Goal: Feedback & Contribution: Leave review/rating

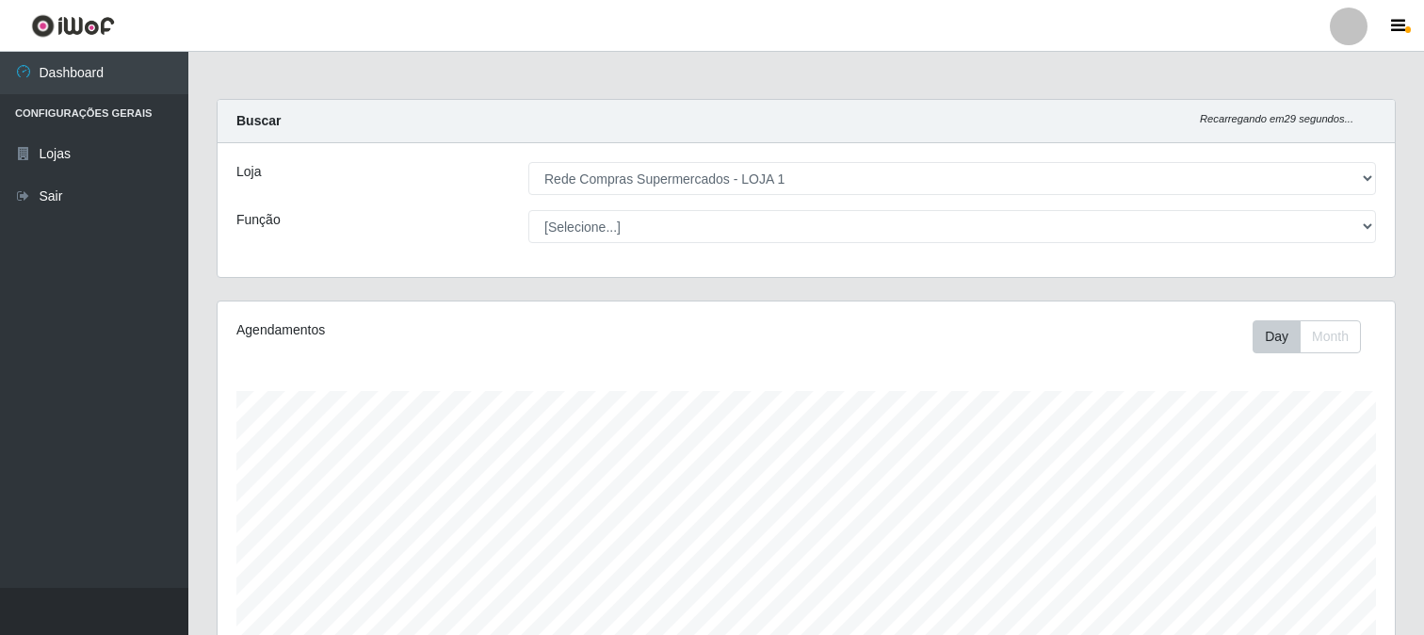
select select "158"
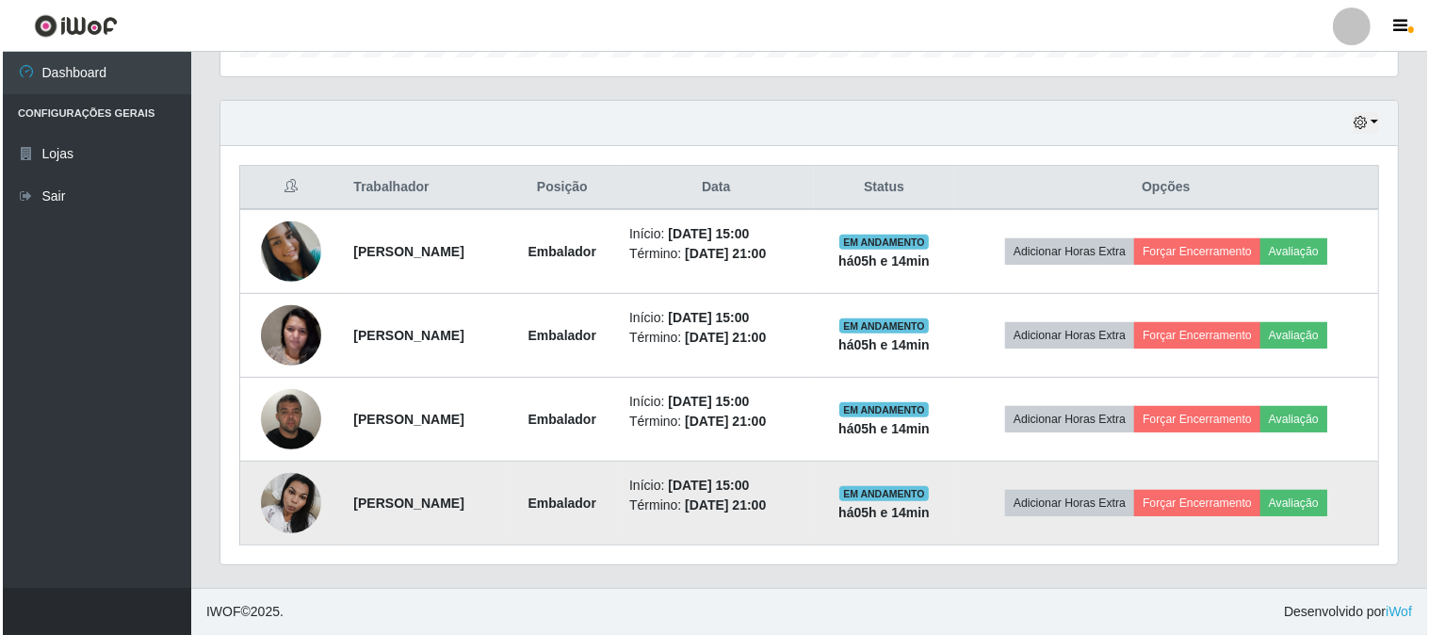
scroll to position [390, 1177]
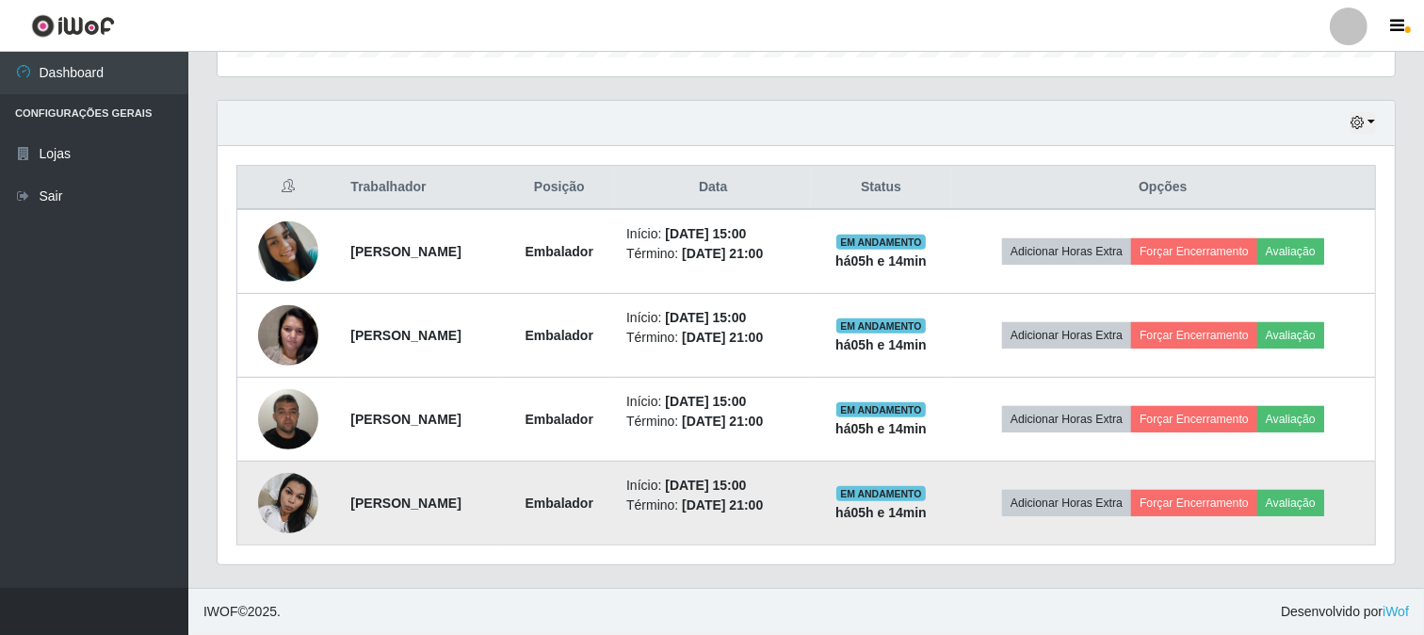
click at [294, 493] on img at bounding box center [288, 502] width 60 height 80
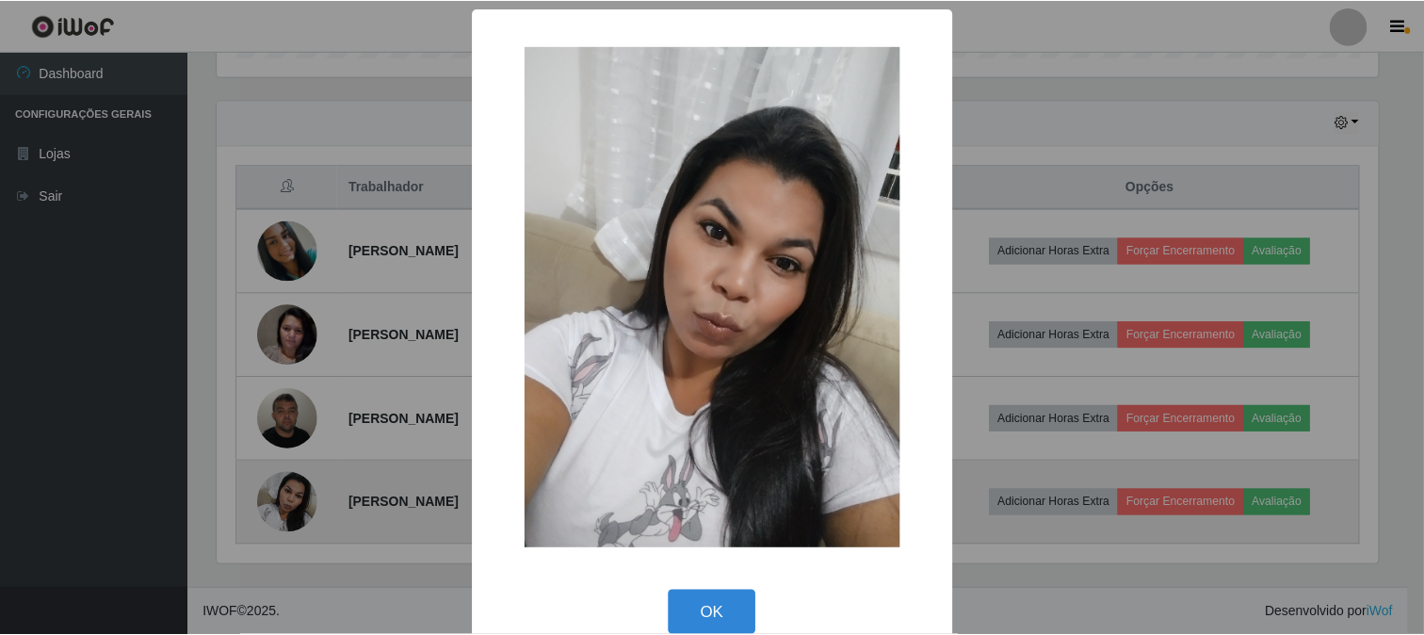
scroll to position [390, 1165]
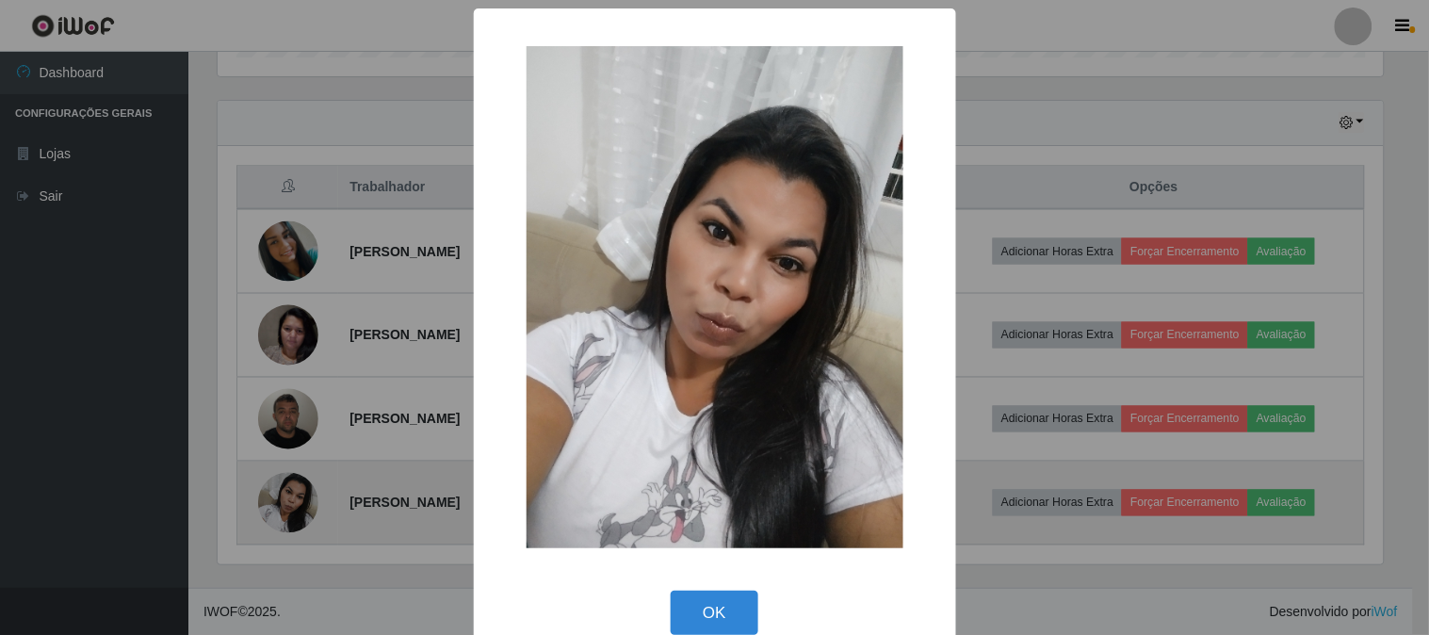
click at [294, 493] on div "× OK Cancel" at bounding box center [714, 317] width 1429 height 635
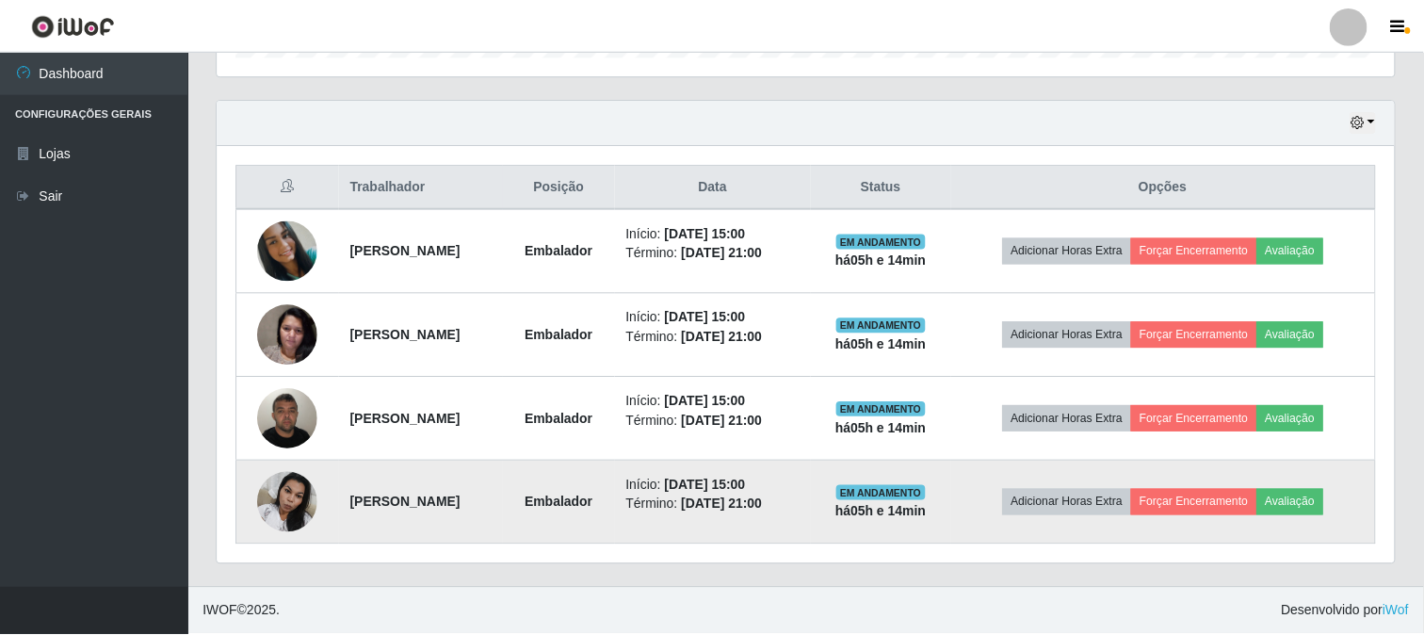
scroll to position [390, 1177]
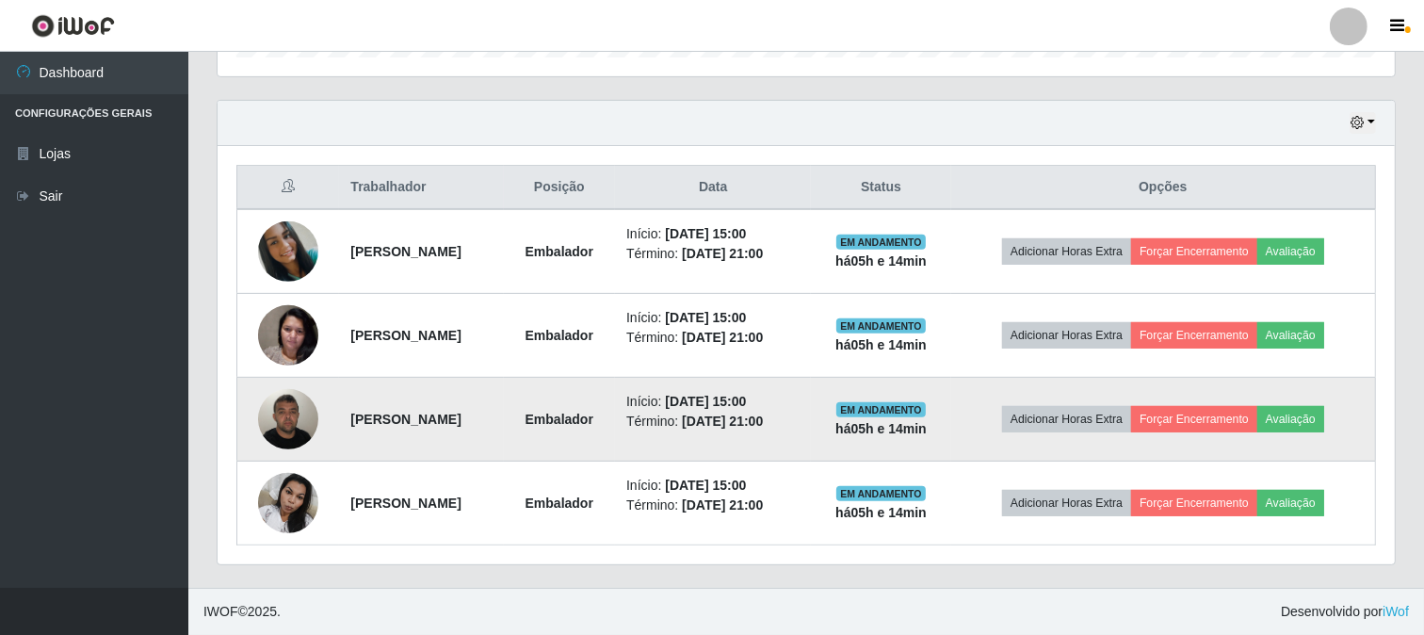
click at [269, 413] on img at bounding box center [288, 419] width 60 height 80
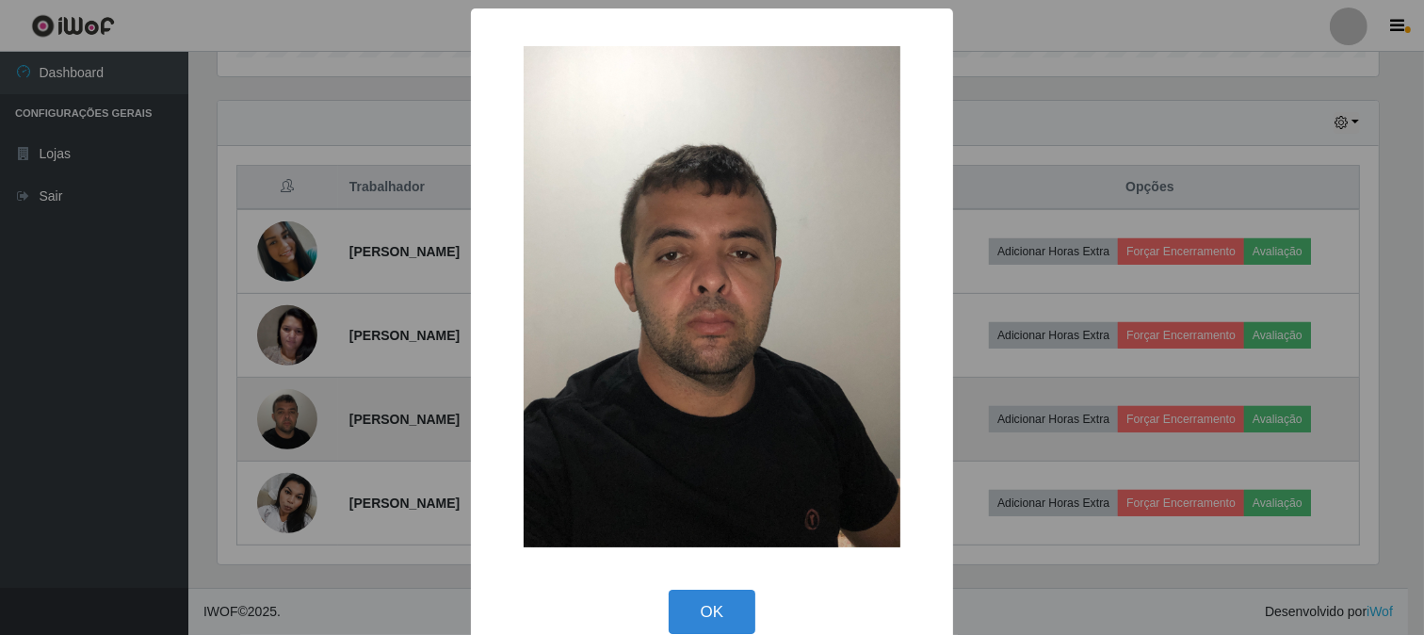
scroll to position [390, 1165]
click at [269, 413] on div "× OK Cancel" at bounding box center [714, 317] width 1429 height 635
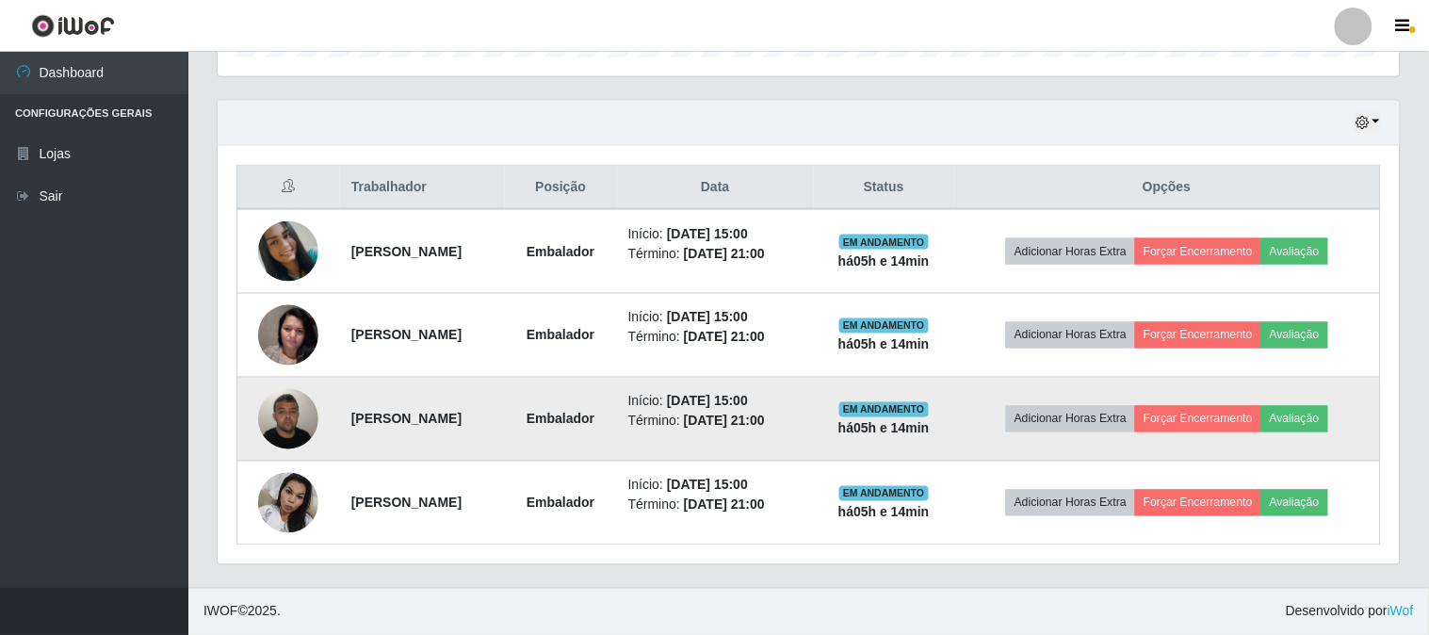
scroll to position [390, 1177]
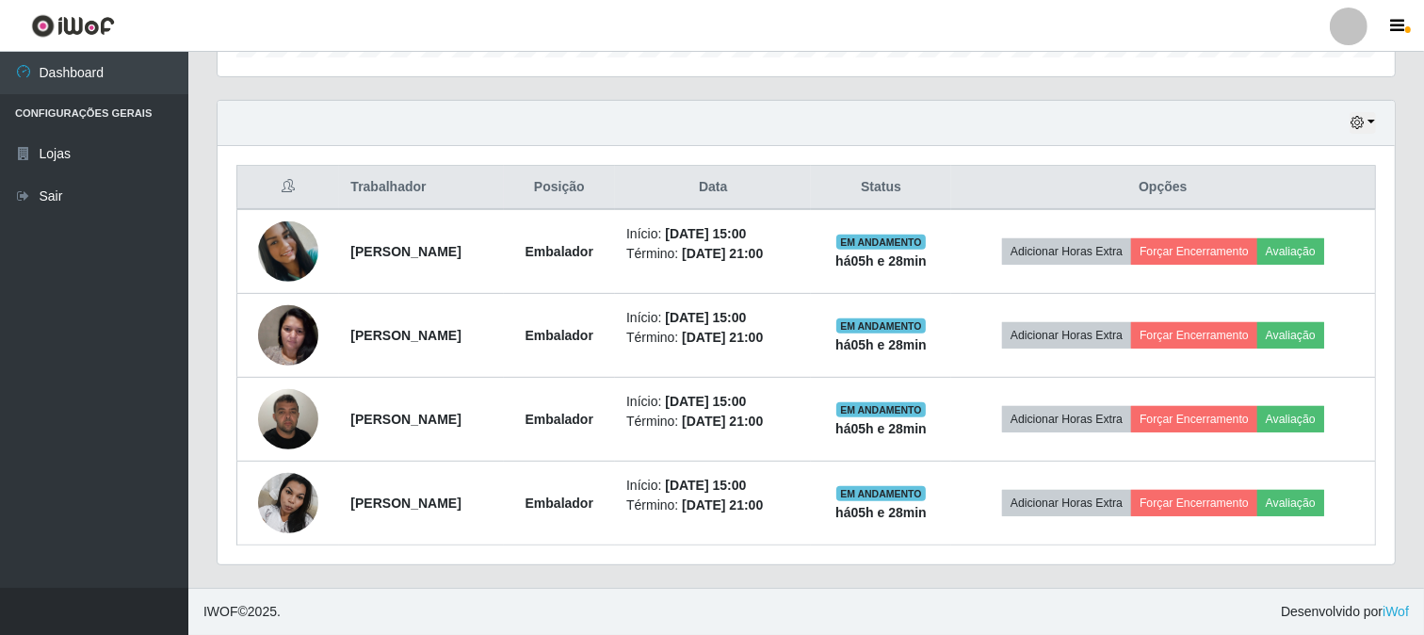
click at [1420, 352] on div "Carregando... Buscar Recarregando em 5 segundos... [PERSON_NAME] [Selecione...]…" at bounding box center [806, 35] width 1236 height 1105
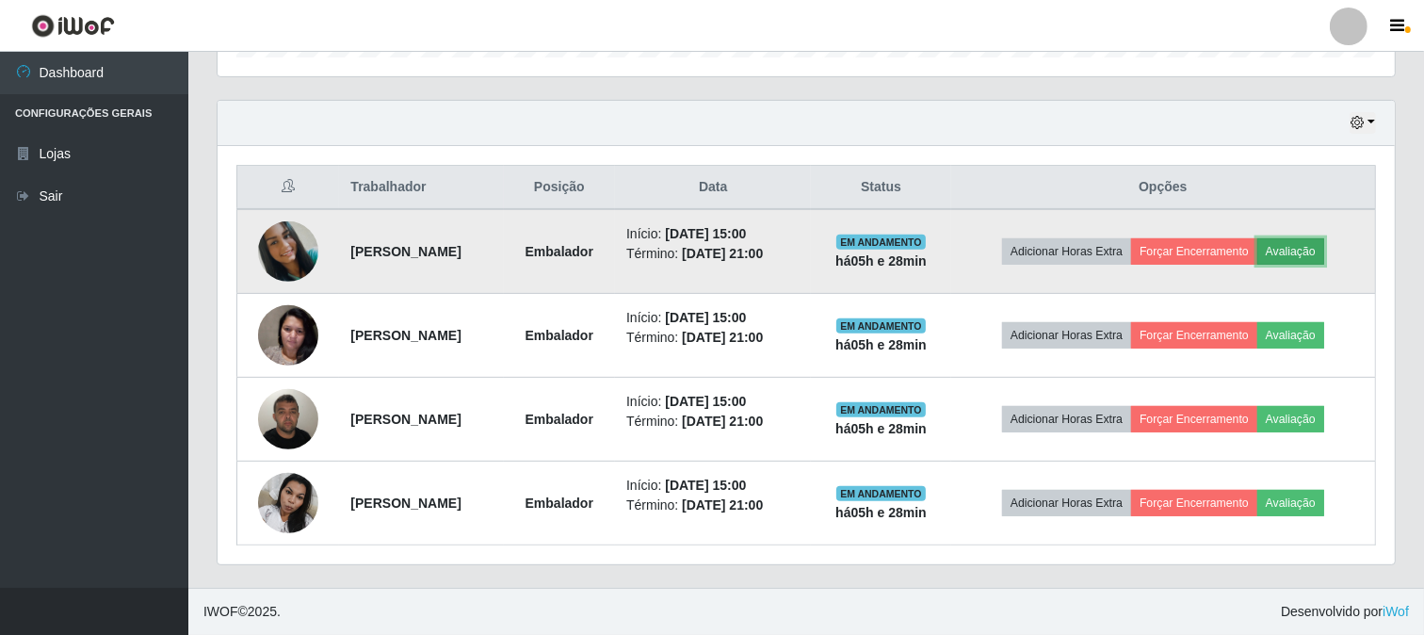
click at [1324, 257] on button "Avaliação" at bounding box center [1290, 251] width 67 height 26
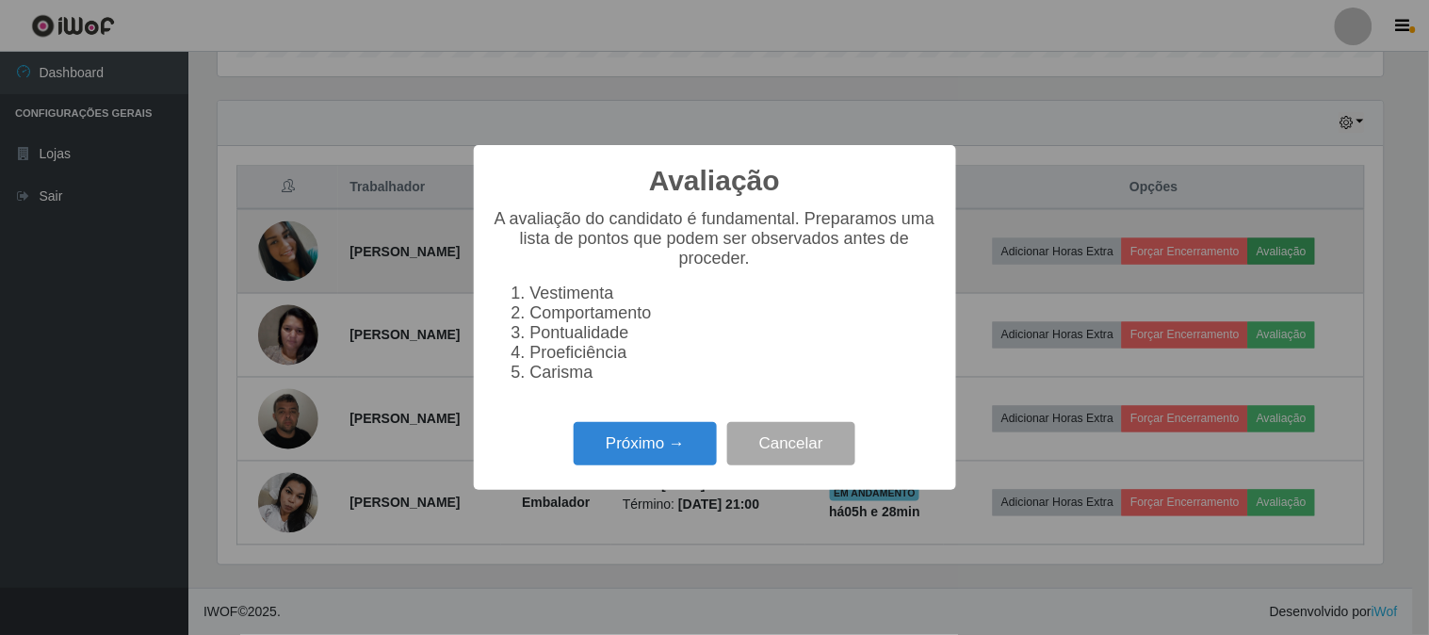
scroll to position [390, 1165]
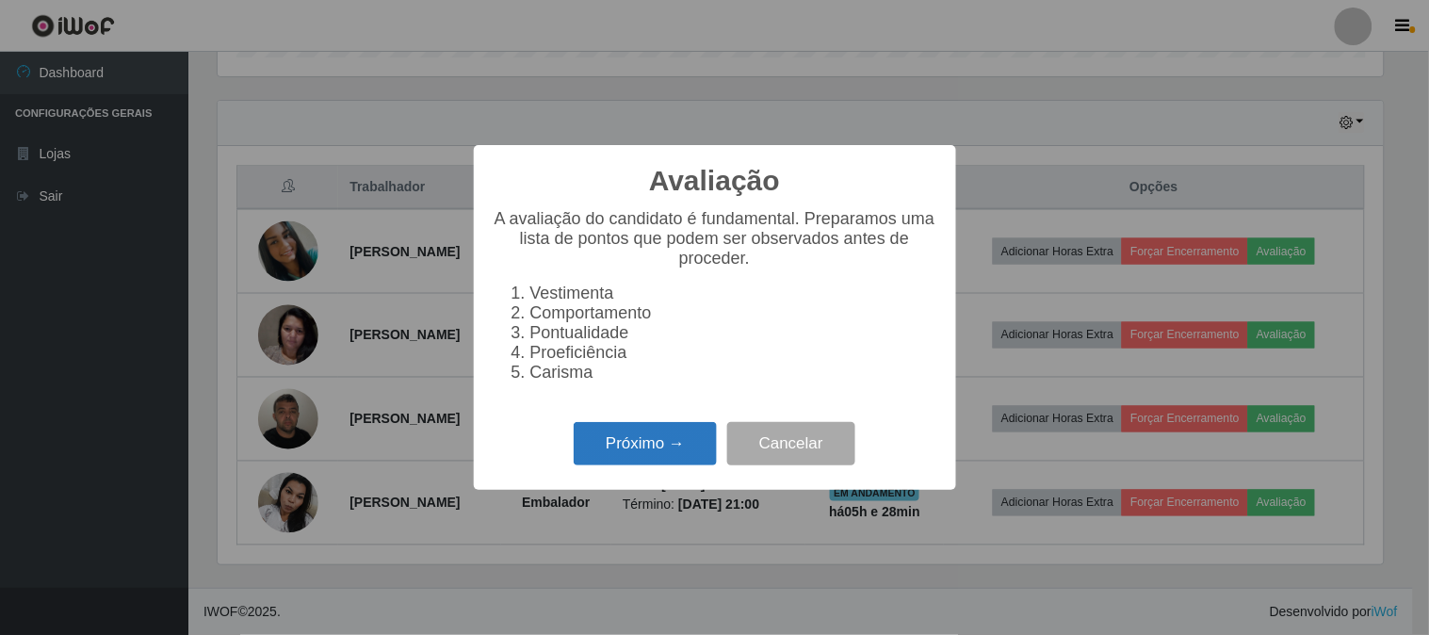
click at [613, 433] on button "Próximo →" at bounding box center [645, 444] width 143 height 44
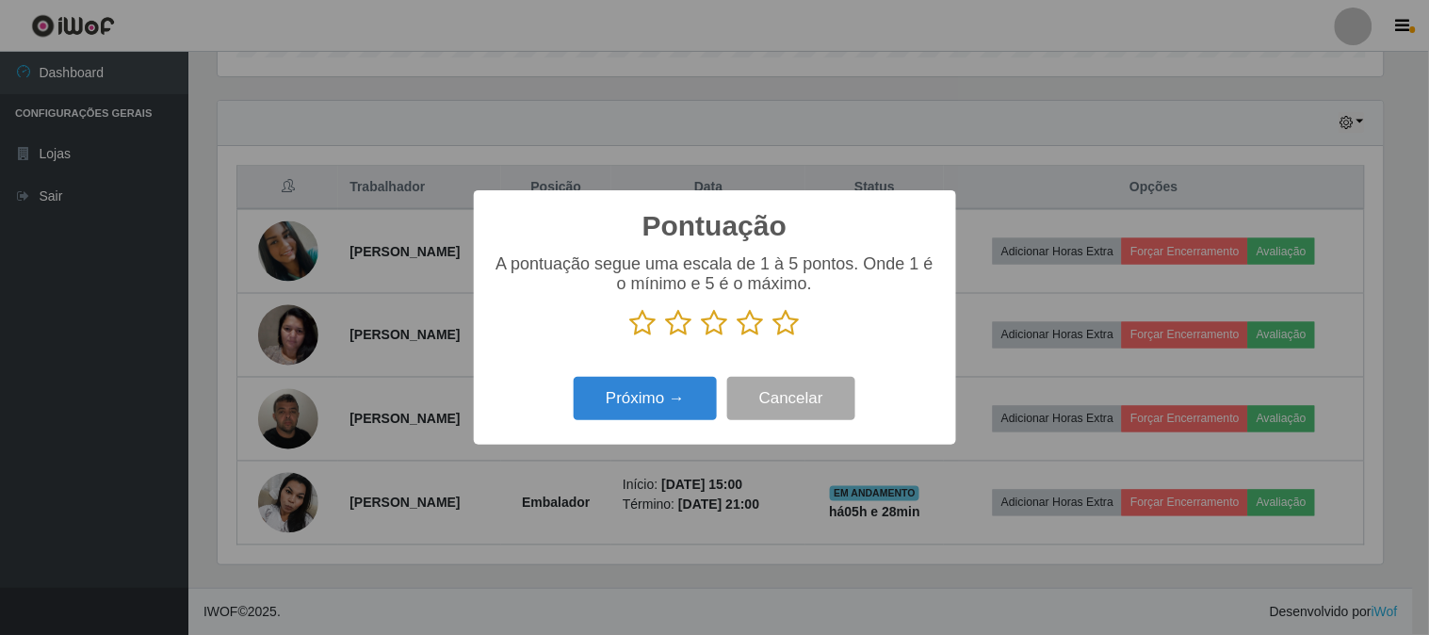
click at [789, 330] on icon at bounding box center [786, 323] width 26 height 28
click at [773, 337] on input "radio" at bounding box center [773, 337] width 0 height 0
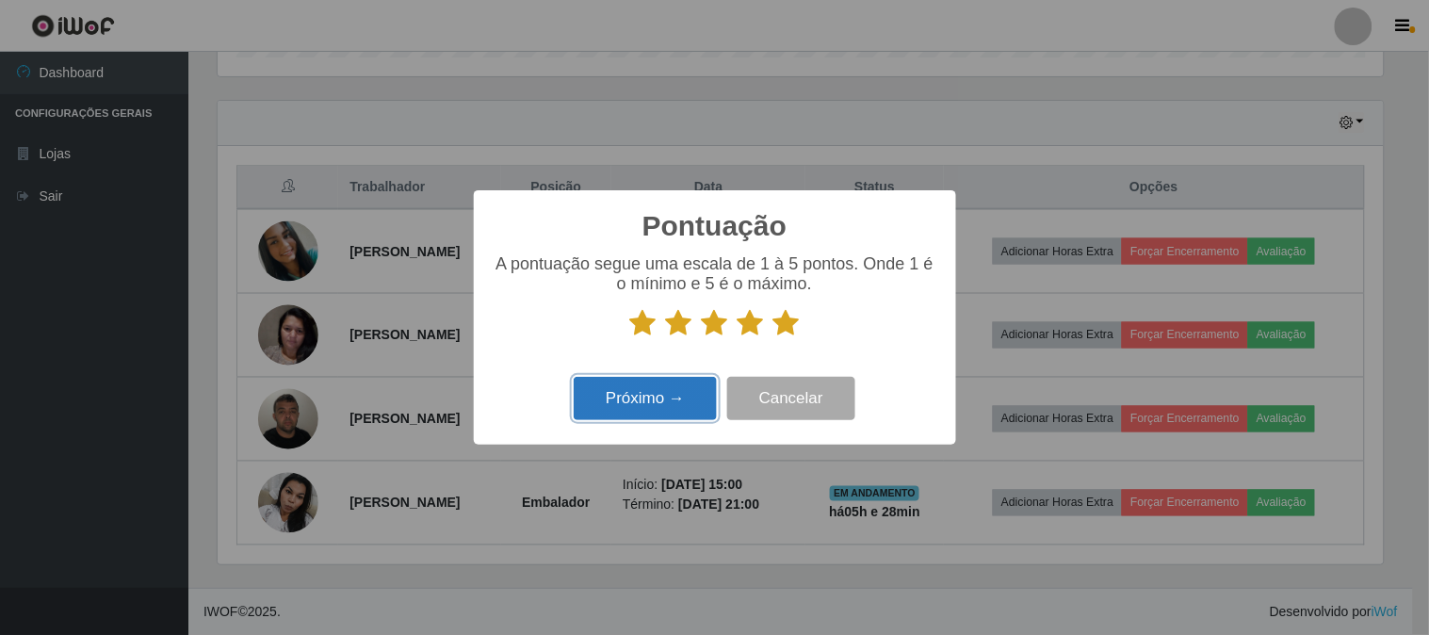
click at [675, 412] on button "Próximo →" at bounding box center [645, 399] width 143 height 44
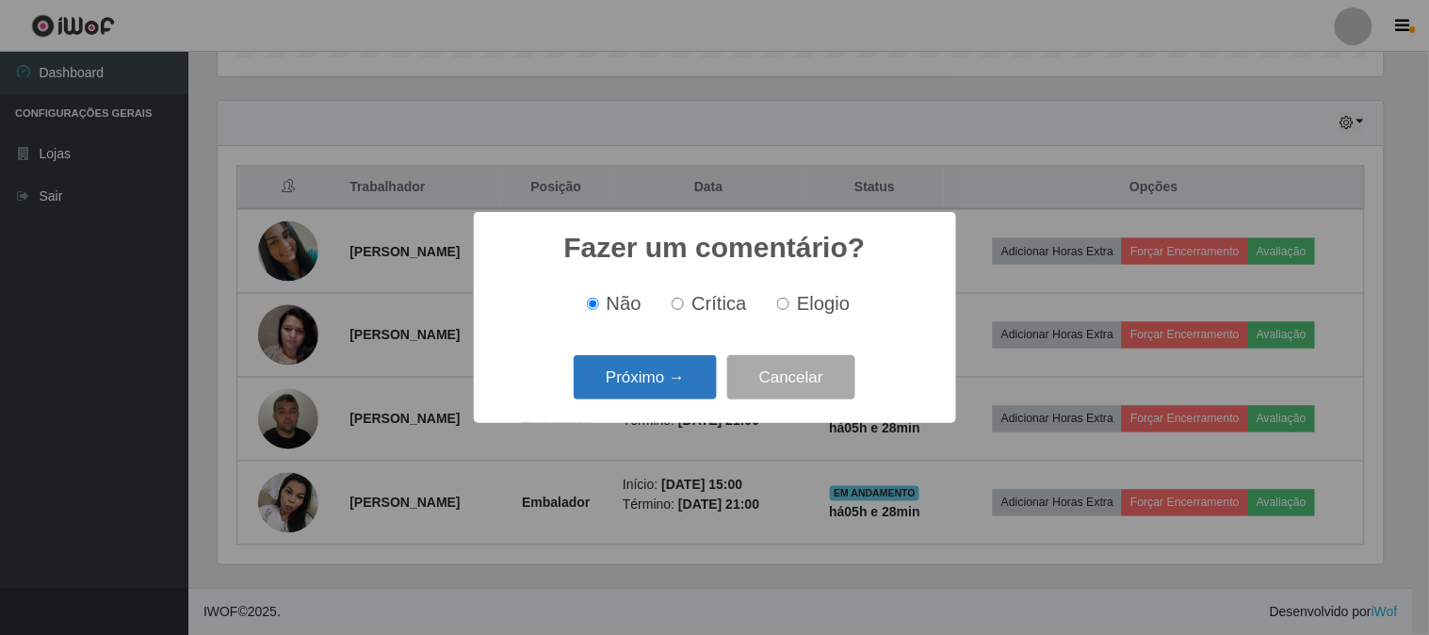
click at [678, 384] on button "Próximo →" at bounding box center [645, 377] width 143 height 44
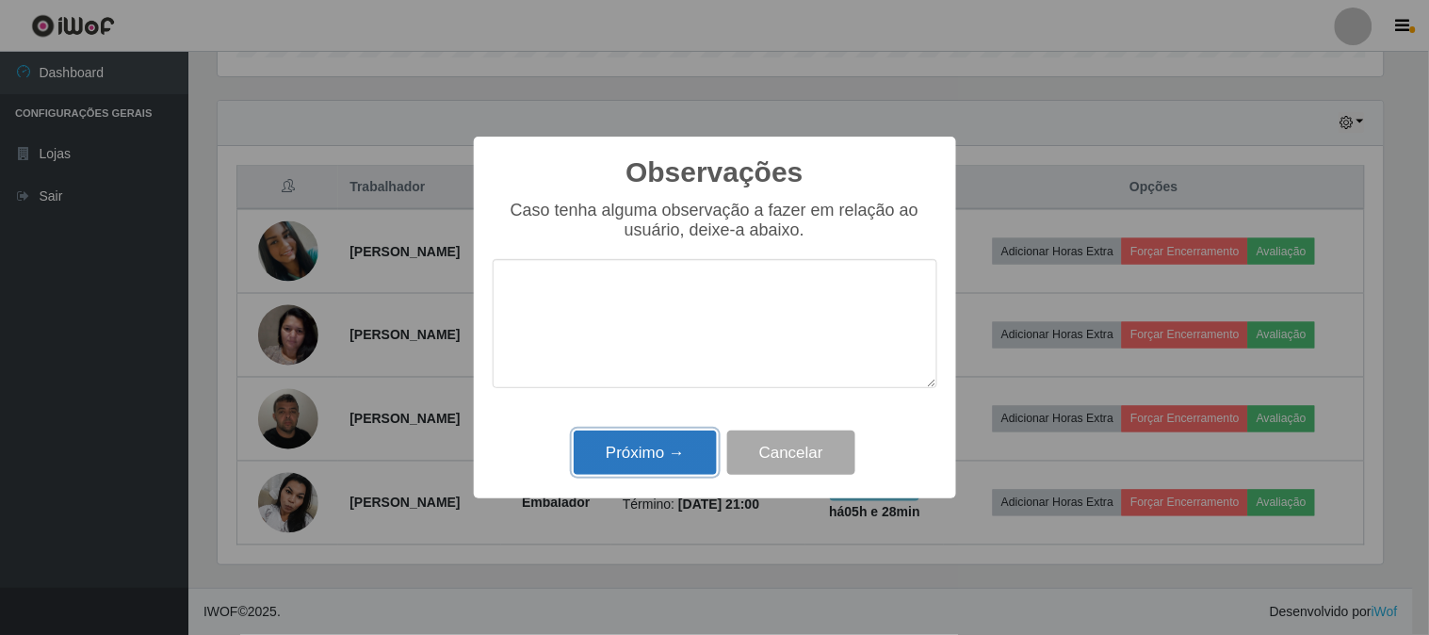
click at [679, 438] on button "Próximo →" at bounding box center [645, 452] width 143 height 44
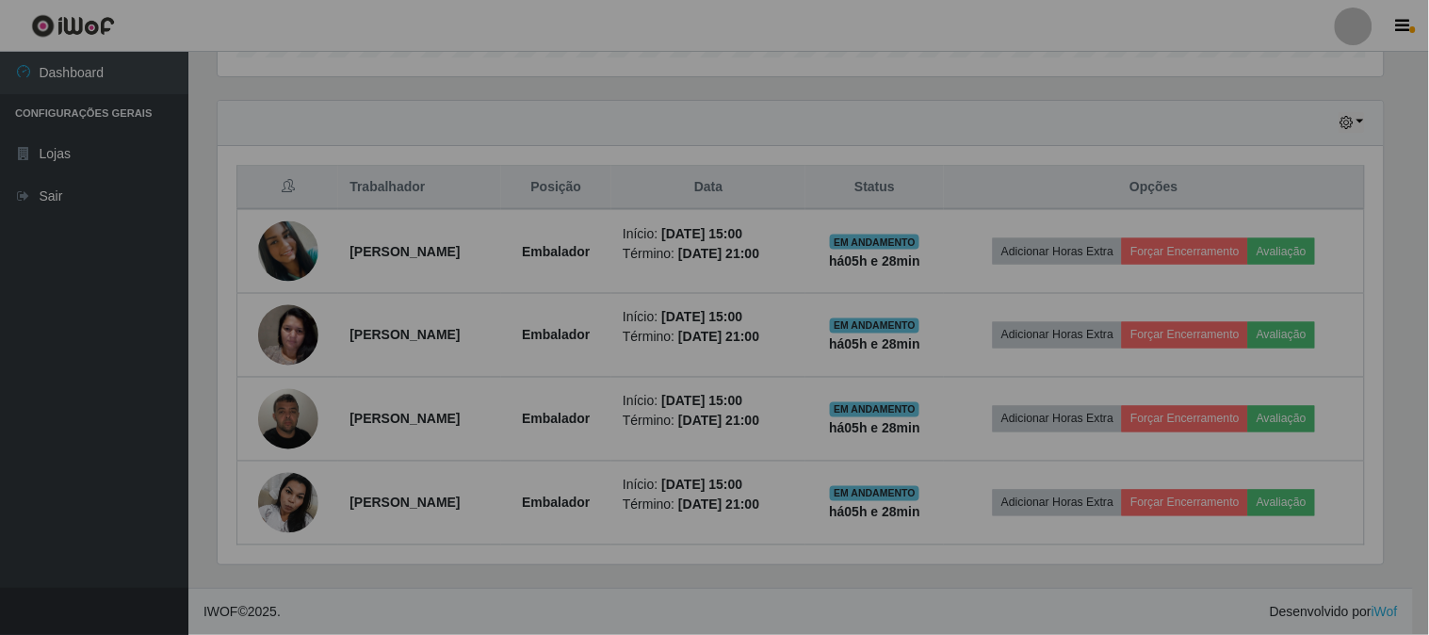
scroll to position [390, 1177]
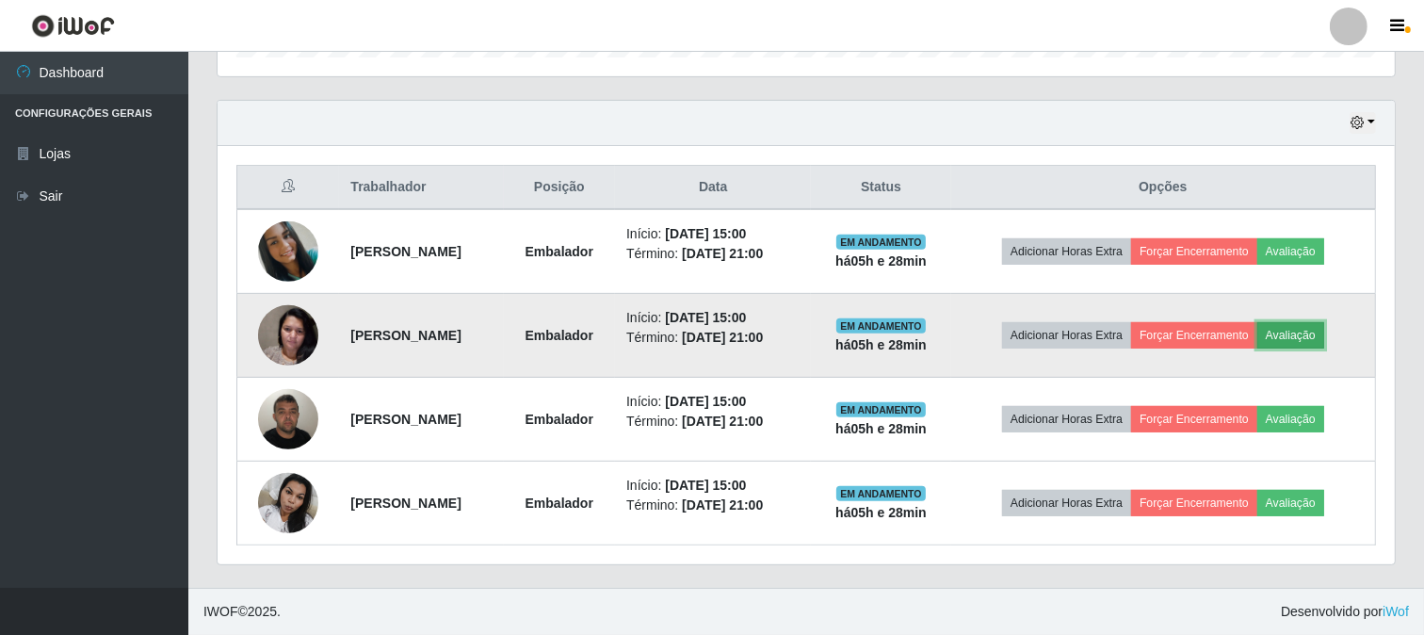
click at [1317, 337] on button "Avaliação" at bounding box center [1290, 335] width 67 height 26
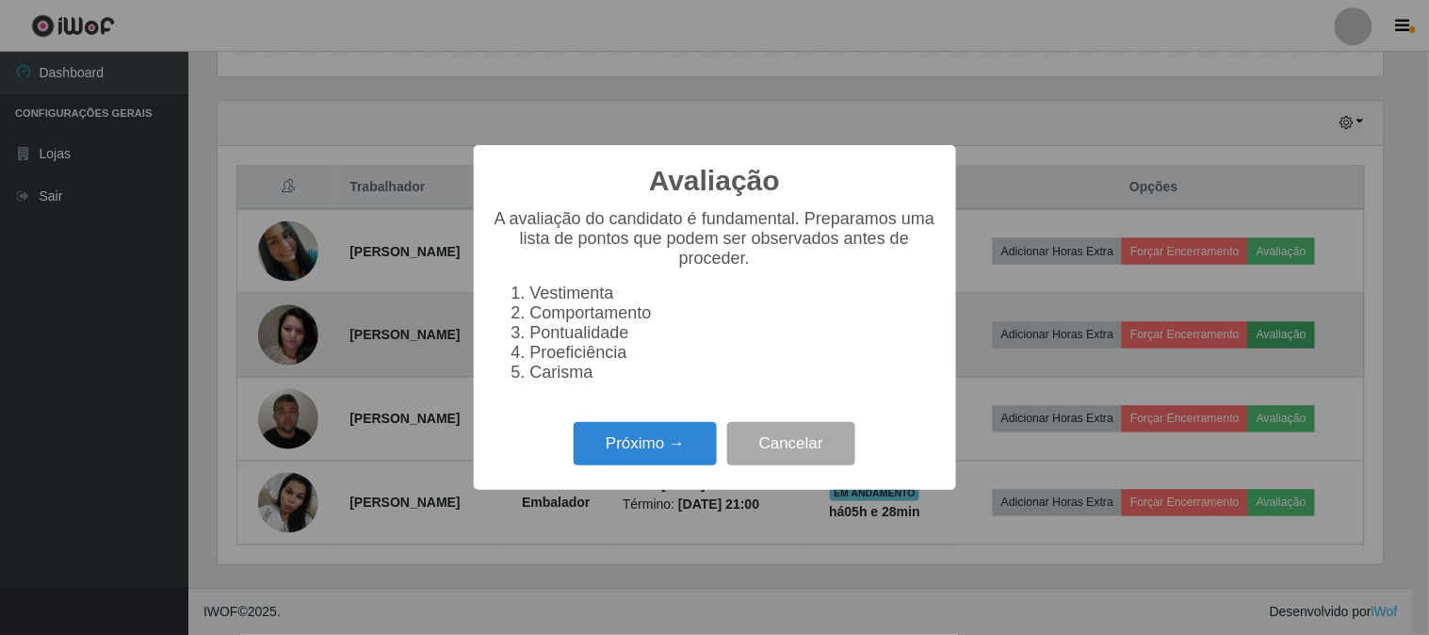
scroll to position [390, 1165]
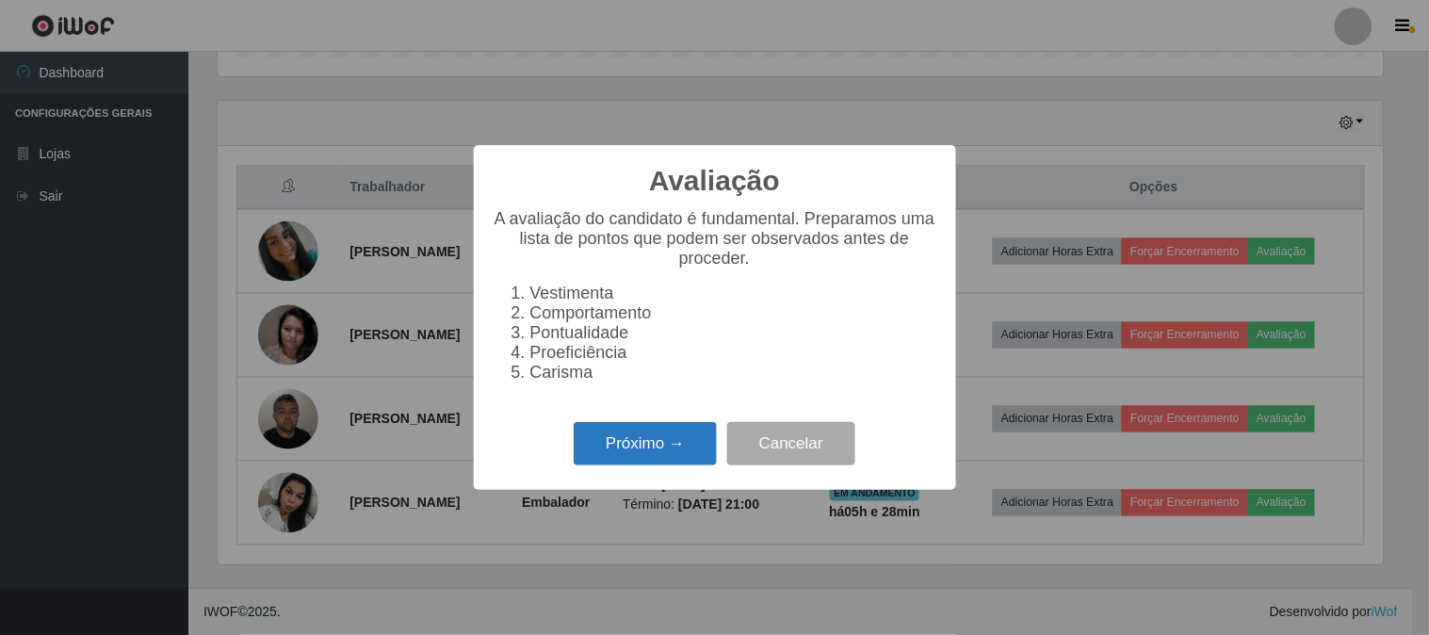
click at [670, 429] on button "Próximo →" at bounding box center [645, 444] width 143 height 44
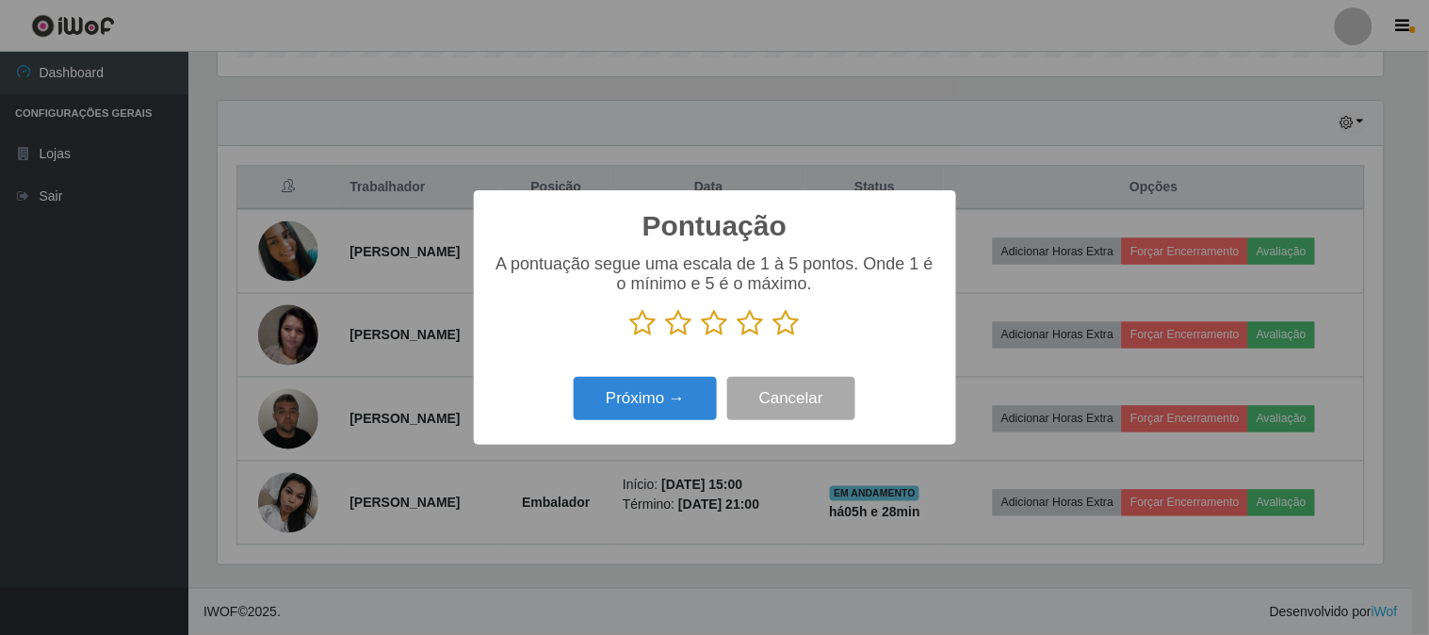
click at [788, 335] on icon at bounding box center [786, 323] width 26 height 28
click at [773, 337] on input "radio" at bounding box center [773, 337] width 0 height 0
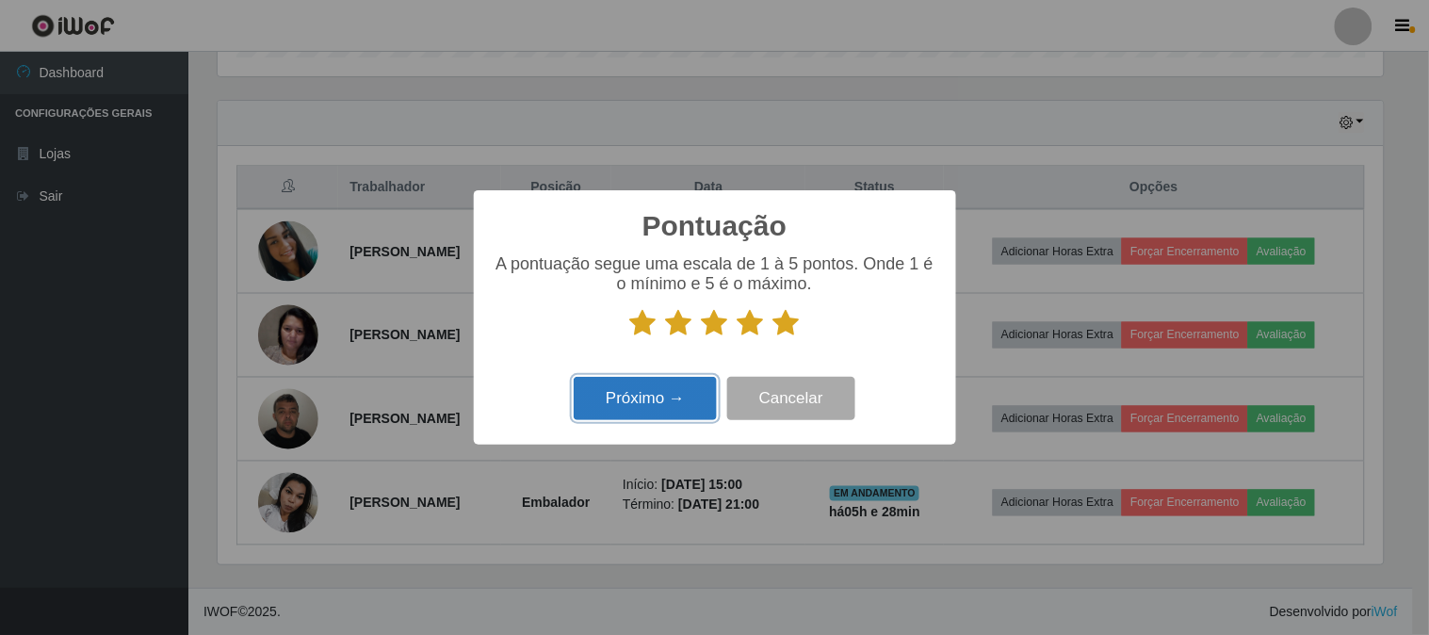
click at [675, 402] on button "Próximo →" at bounding box center [645, 399] width 143 height 44
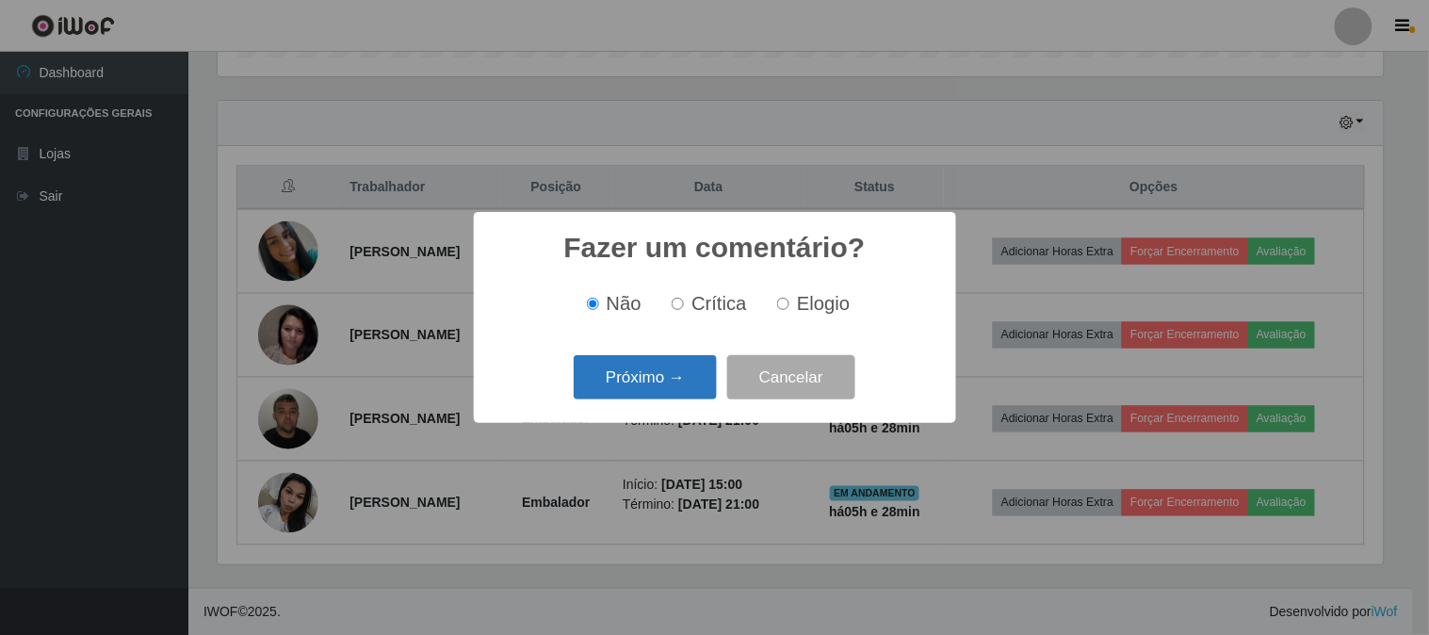
click at [678, 396] on button "Próximo →" at bounding box center [645, 377] width 143 height 44
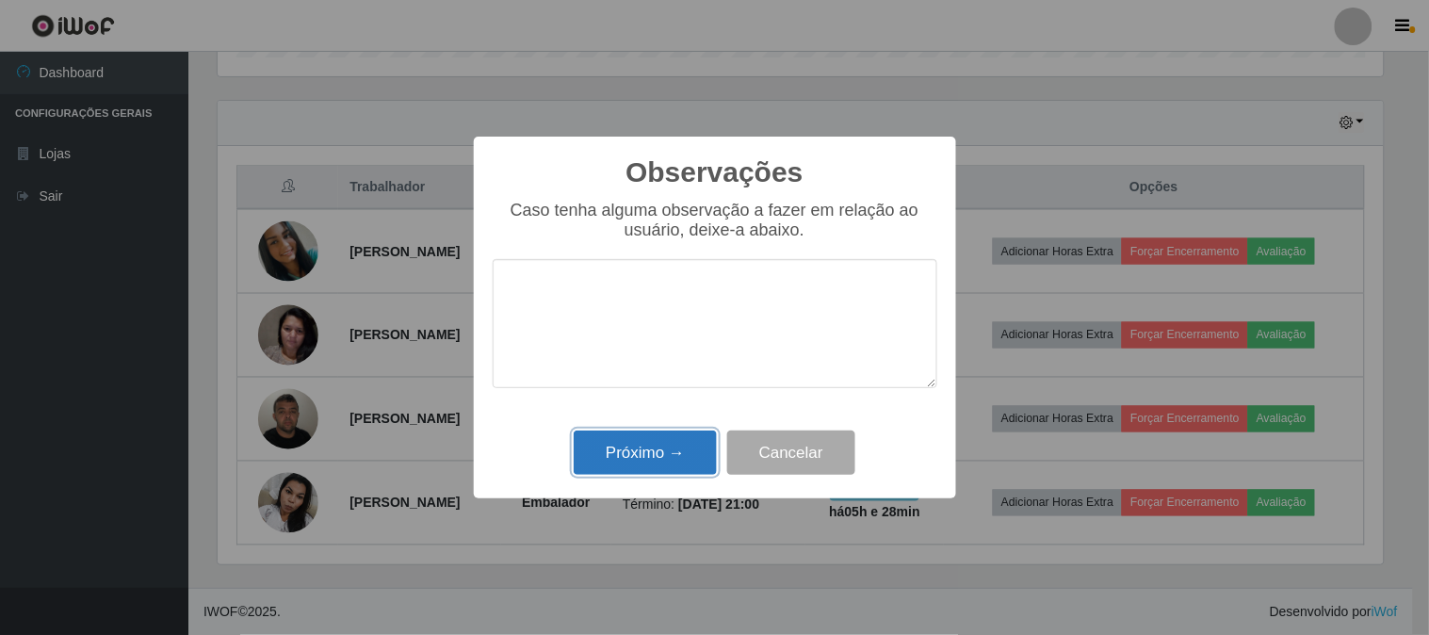
click at [686, 438] on button "Próximo →" at bounding box center [645, 452] width 143 height 44
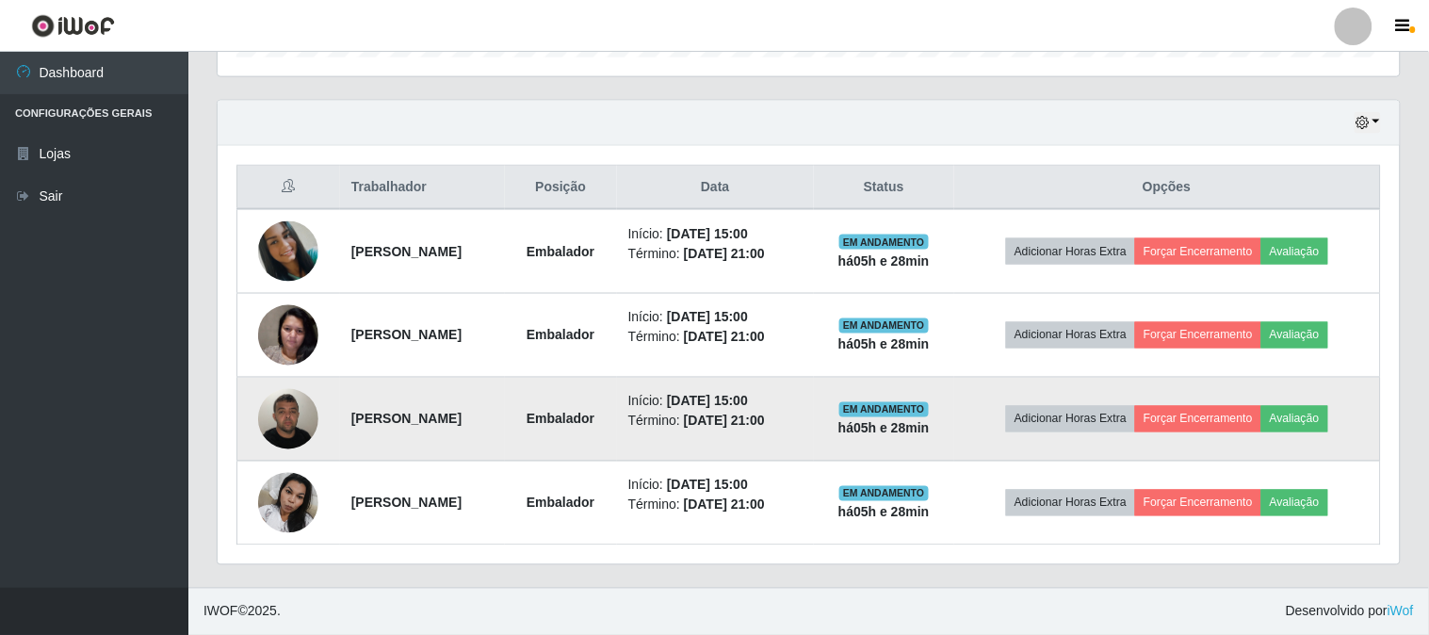
scroll to position [390, 1177]
click at [1323, 416] on button "Avaliação" at bounding box center [1290, 419] width 67 height 26
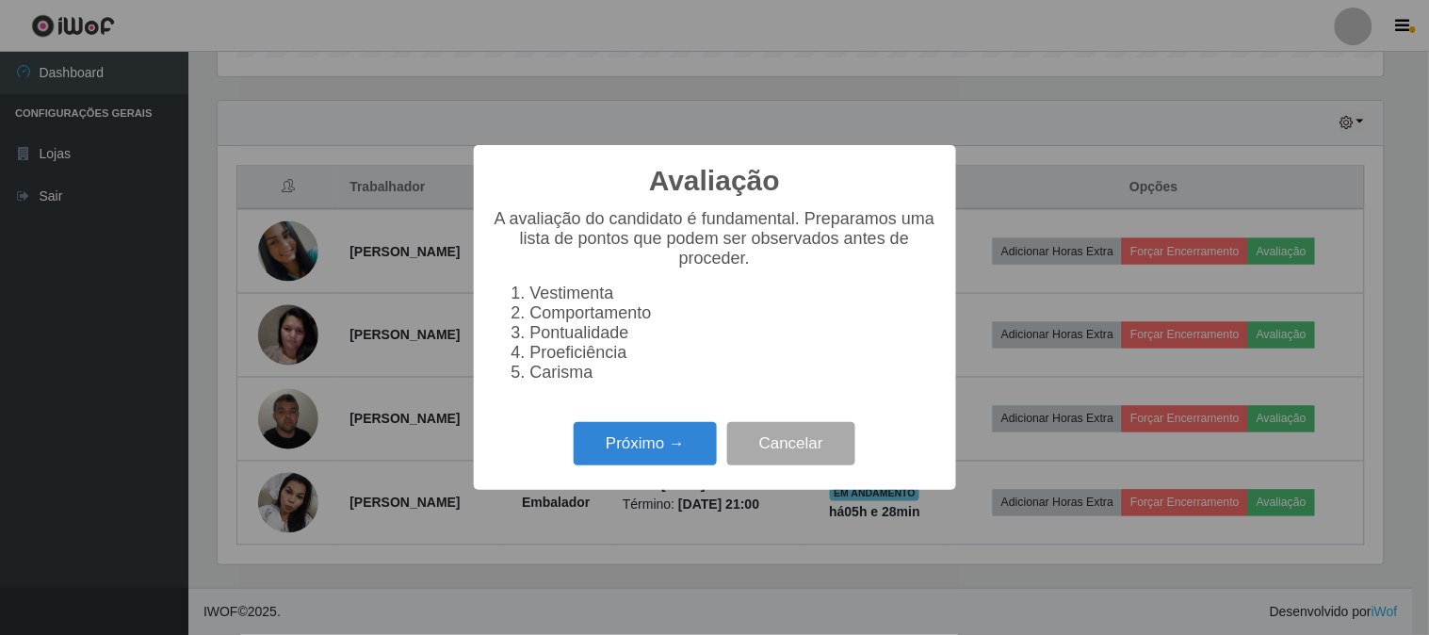
scroll to position [390, 1165]
click at [688, 437] on button "Próximo →" at bounding box center [645, 444] width 143 height 44
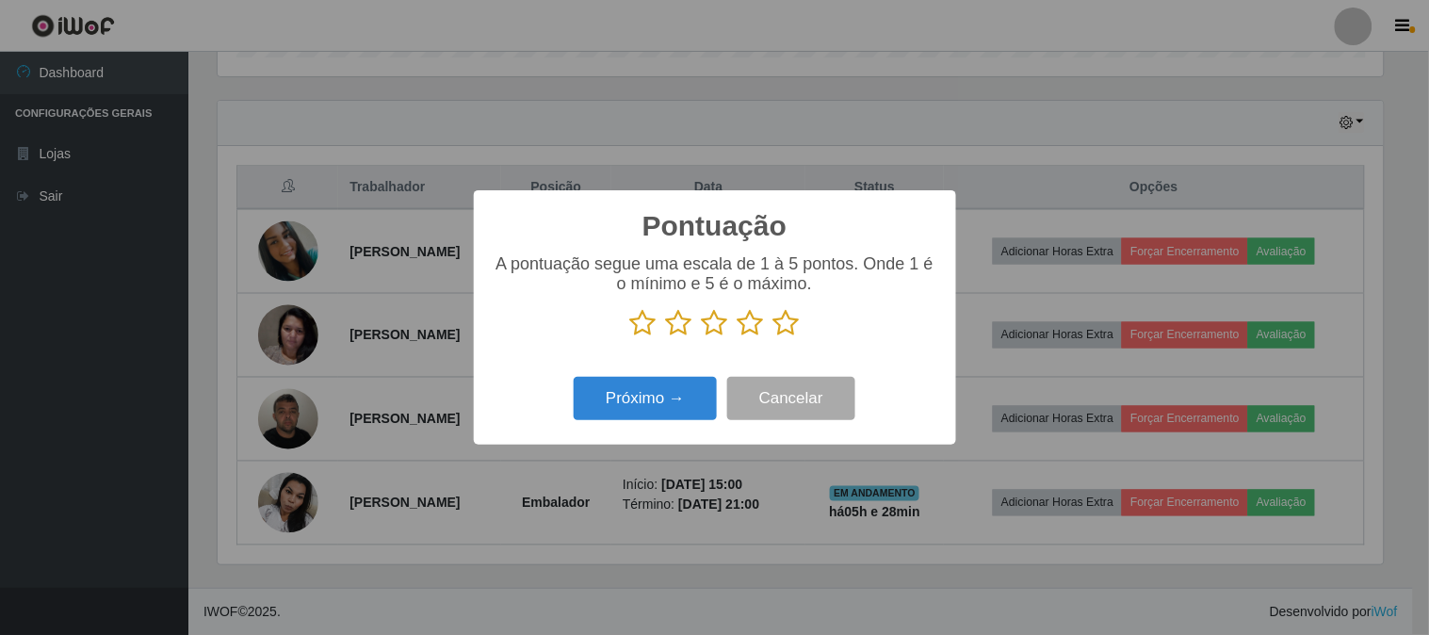
scroll to position [941553, 940778]
click at [787, 334] on icon at bounding box center [786, 323] width 26 height 28
click at [773, 337] on input "radio" at bounding box center [773, 337] width 0 height 0
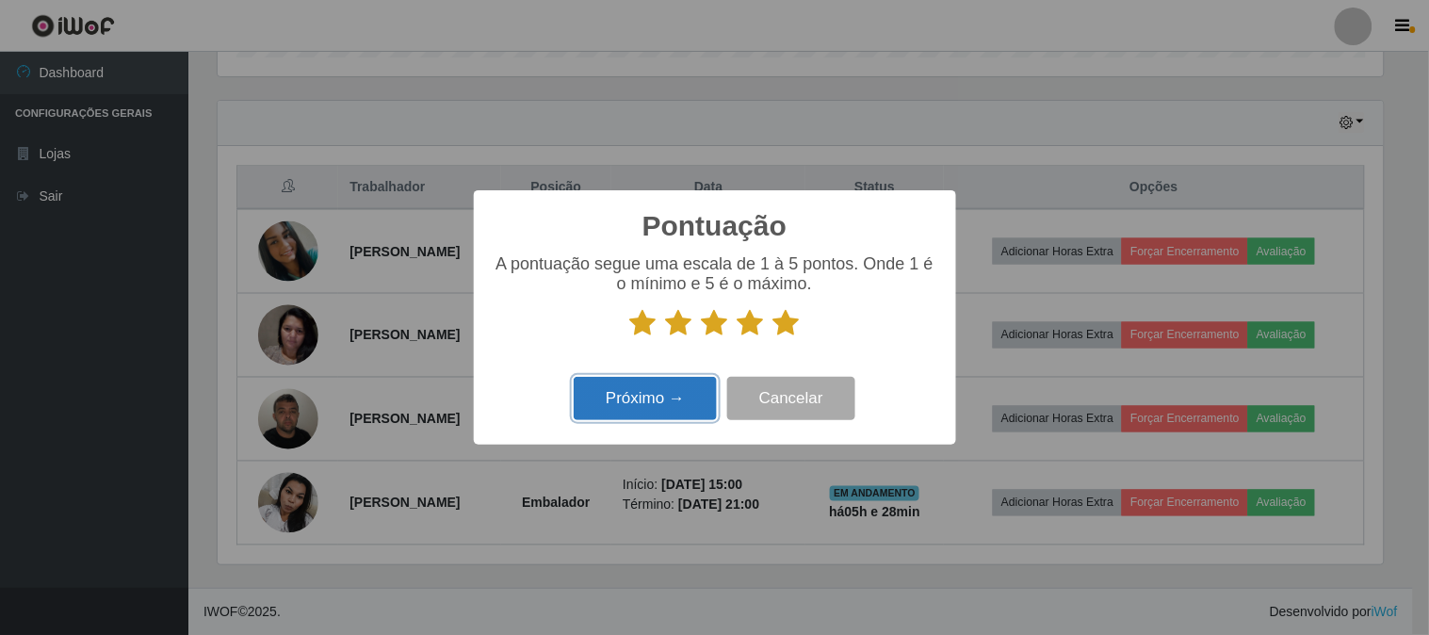
click at [671, 402] on button "Próximo →" at bounding box center [645, 399] width 143 height 44
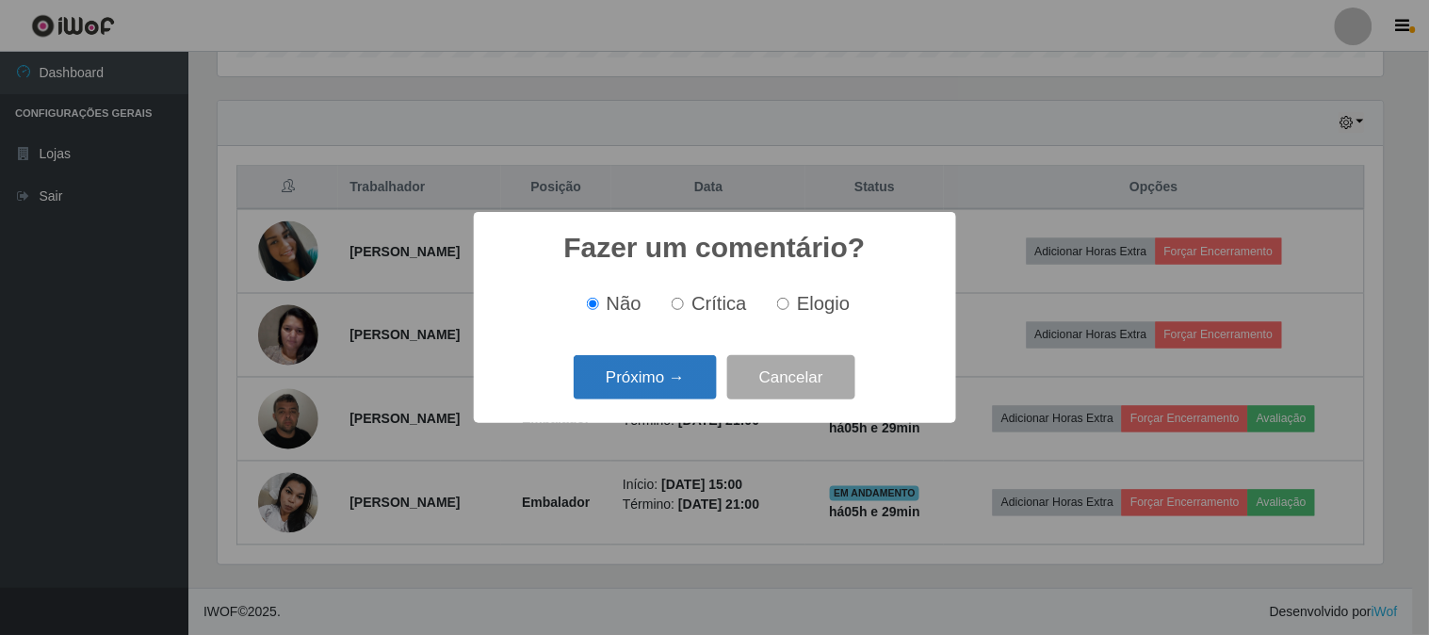
click at [674, 392] on button "Próximo →" at bounding box center [645, 377] width 143 height 44
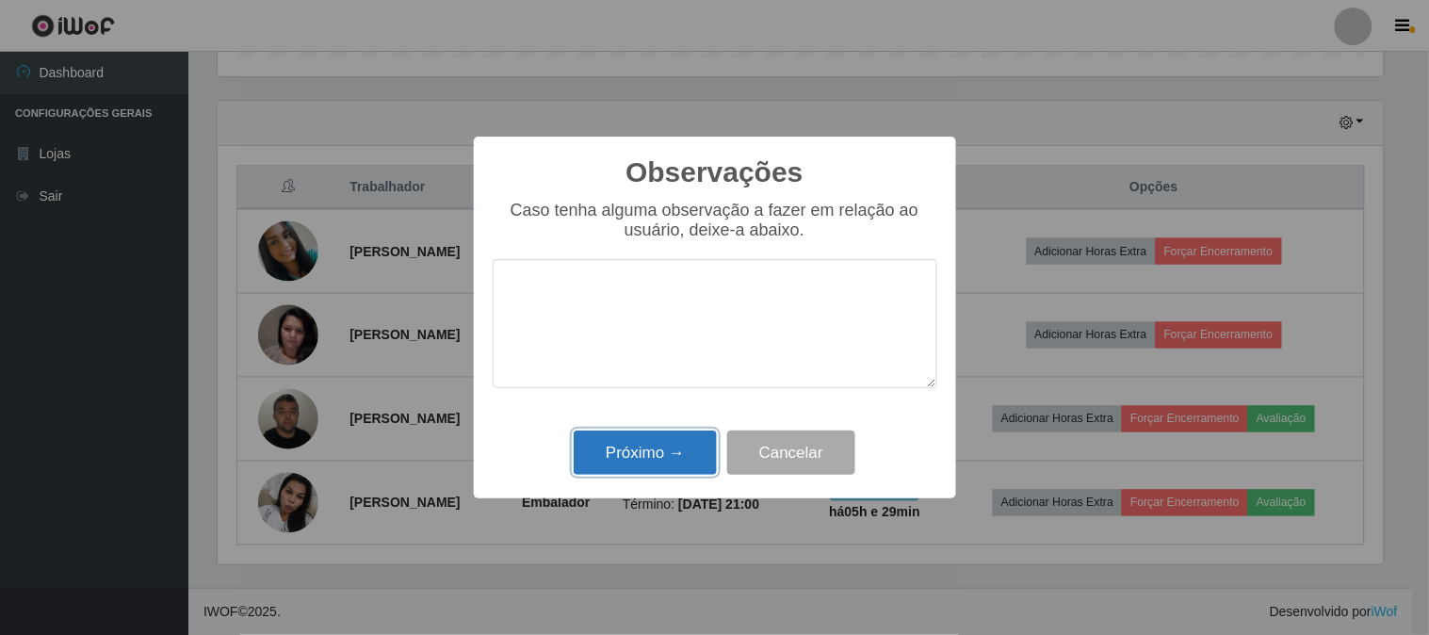
click at [680, 446] on button "Próximo →" at bounding box center [645, 452] width 143 height 44
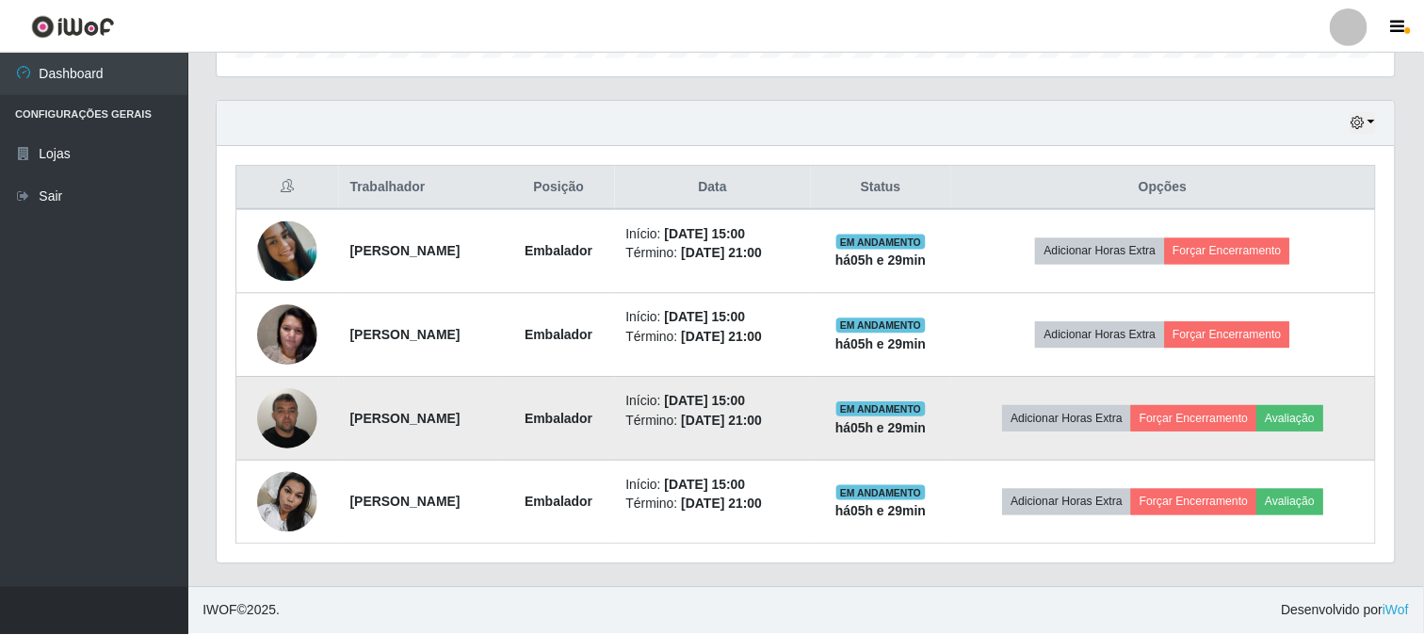
scroll to position [390, 1177]
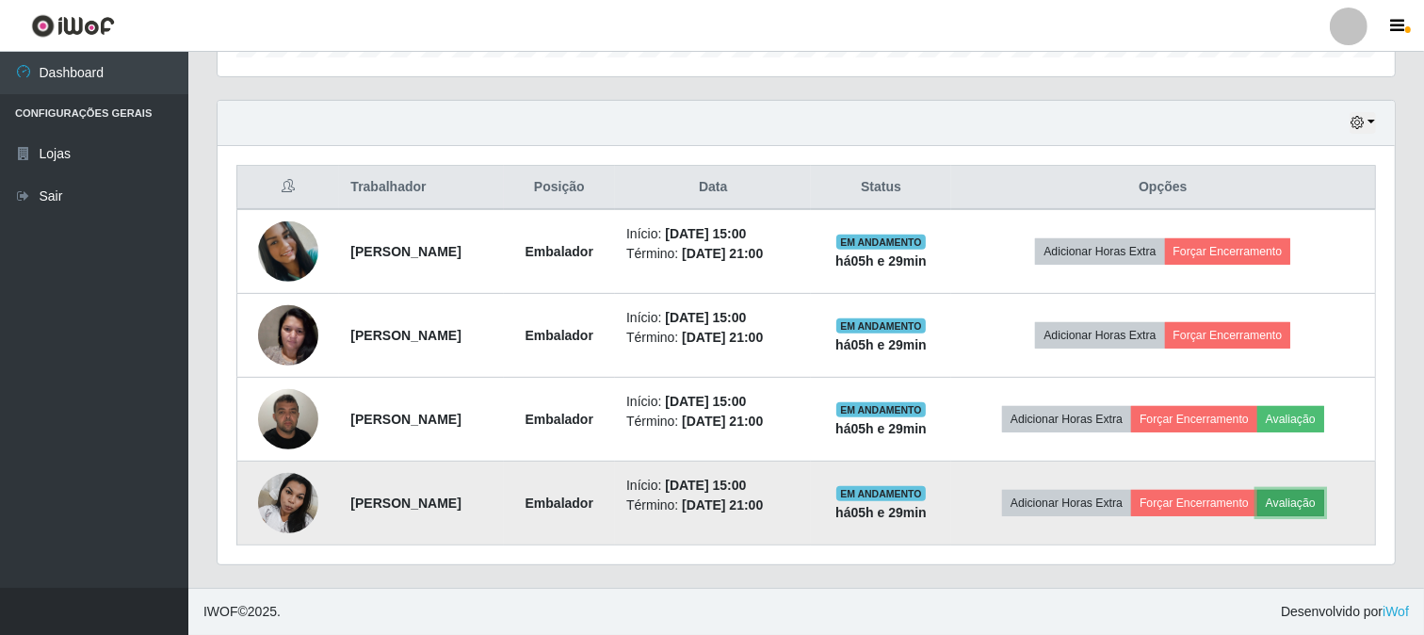
click at [1315, 495] on button "Avaliação" at bounding box center [1290, 503] width 67 height 26
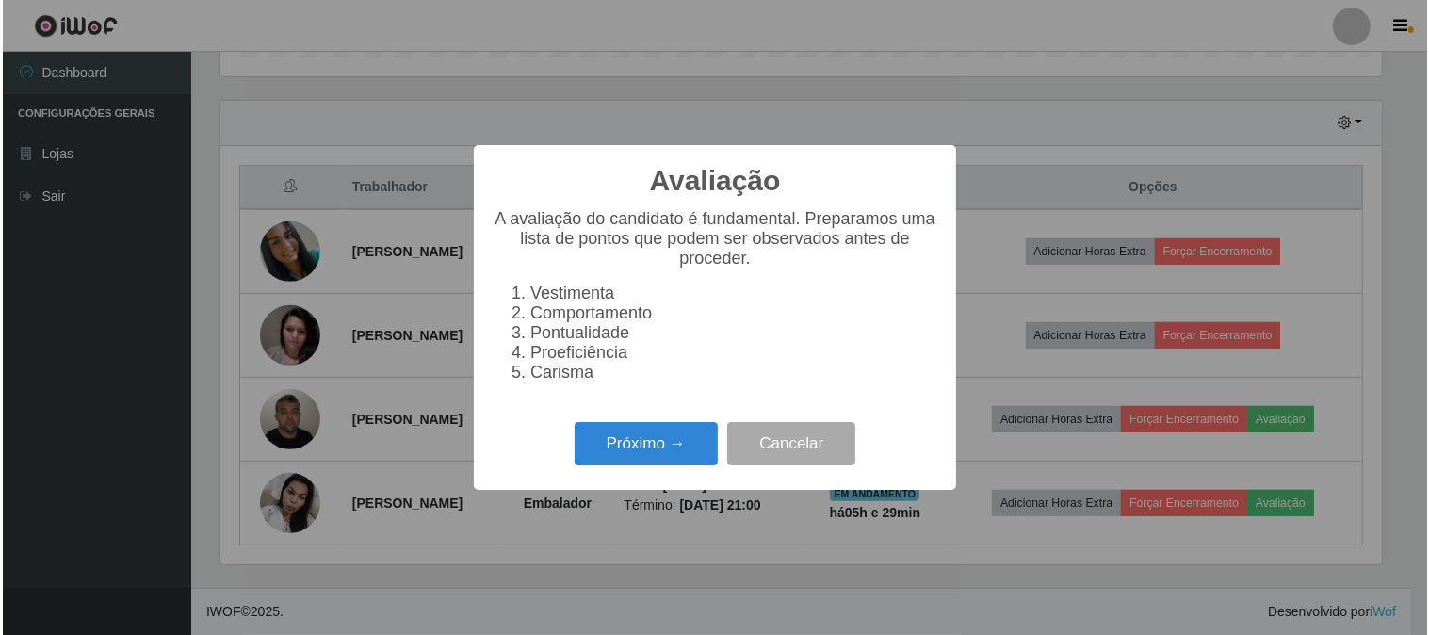
scroll to position [390, 1165]
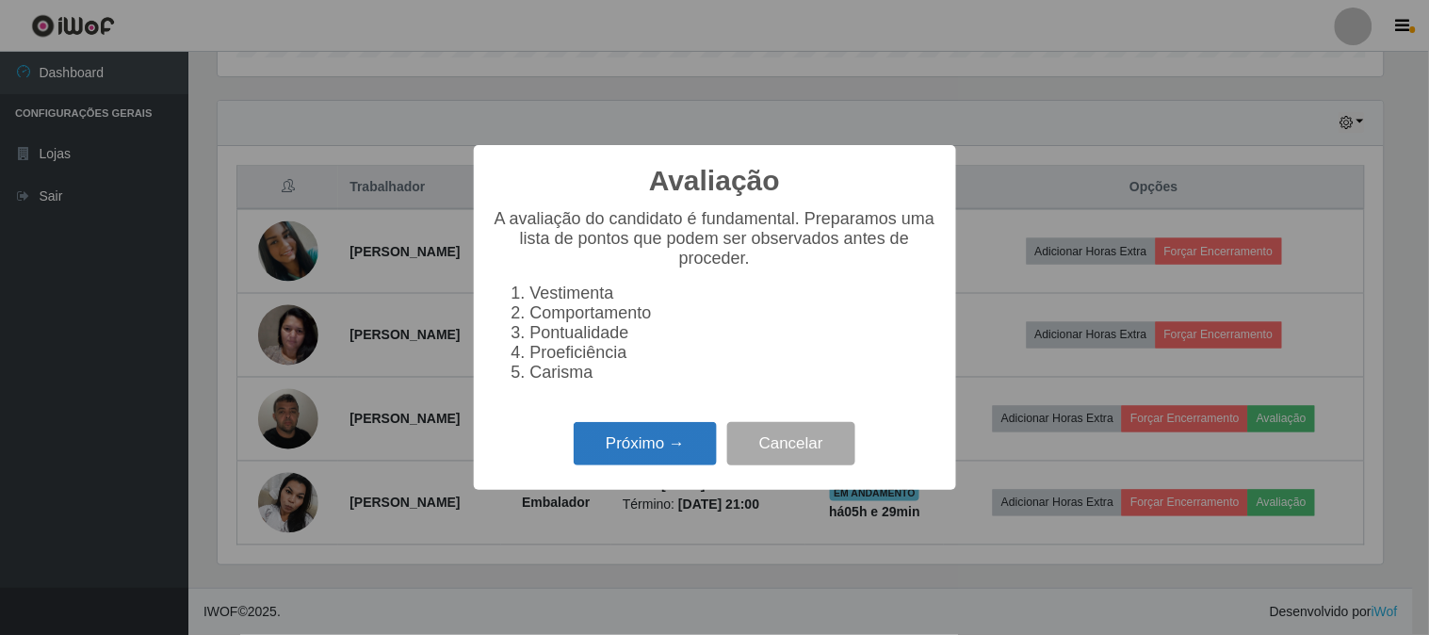
click at [673, 425] on button "Próximo →" at bounding box center [645, 444] width 143 height 44
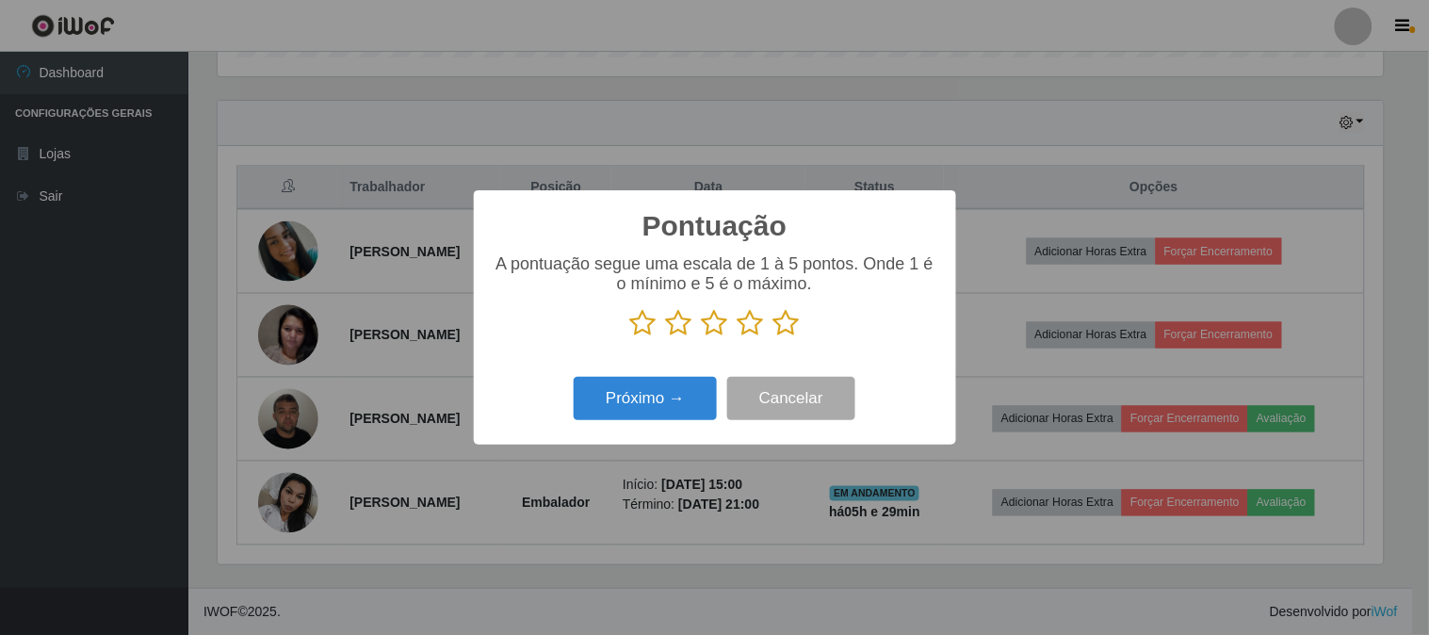
click at [792, 331] on icon at bounding box center [786, 323] width 26 height 28
click at [773, 337] on input "radio" at bounding box center [773, 337] width 0 height 0
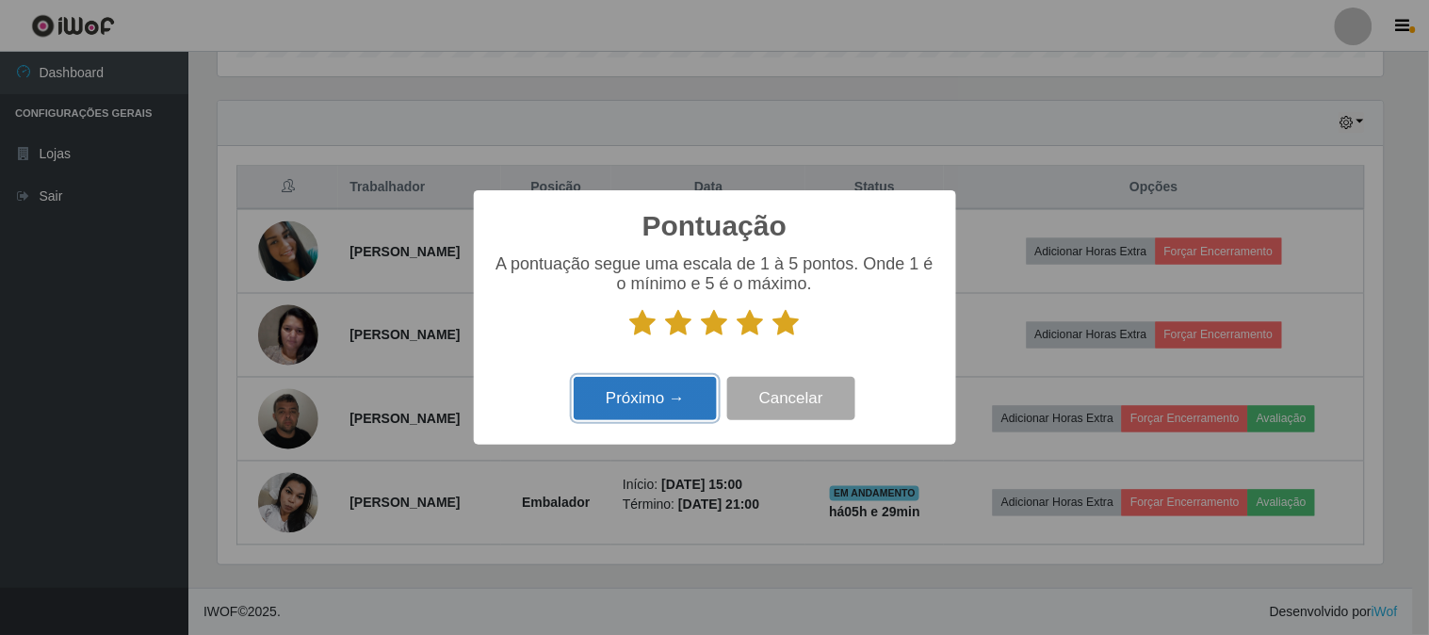
click at [678, 394] on button "Próximo →" at bounding box center [645, 399] width 143 height 44
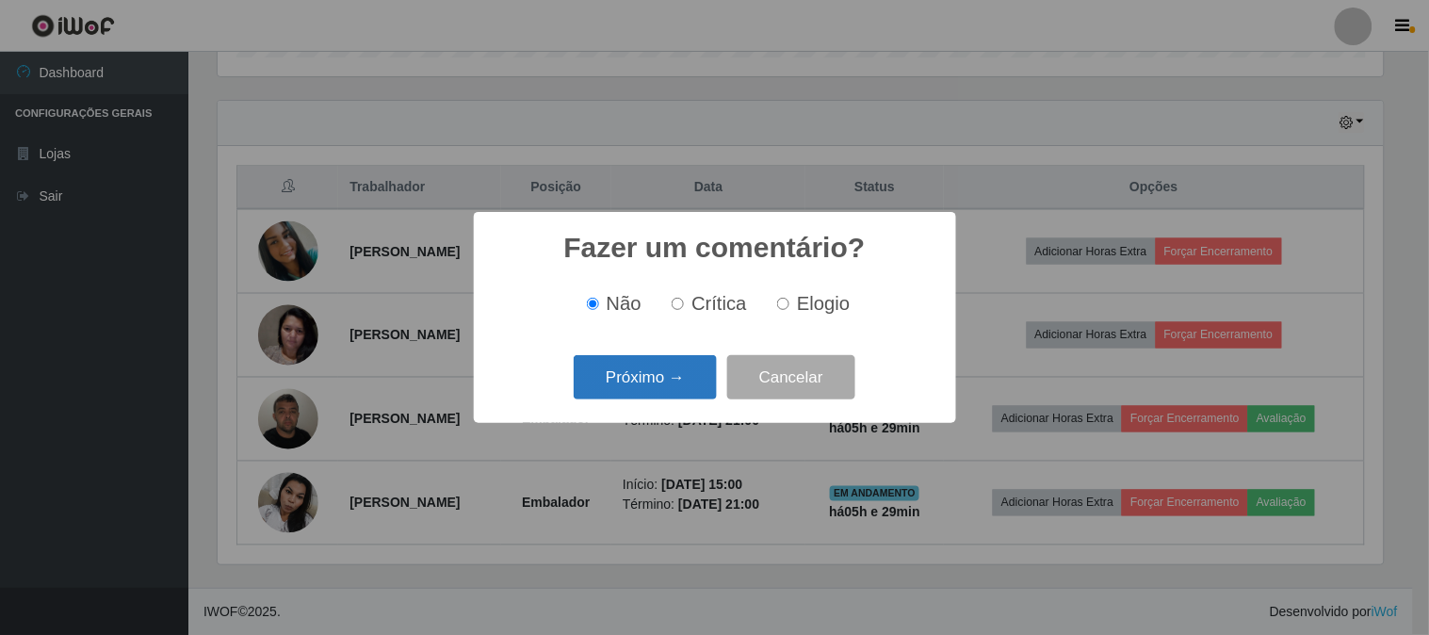
click at [678, 389] on button "Próximo →" at bounding box center [645, 377] width 143 height 44
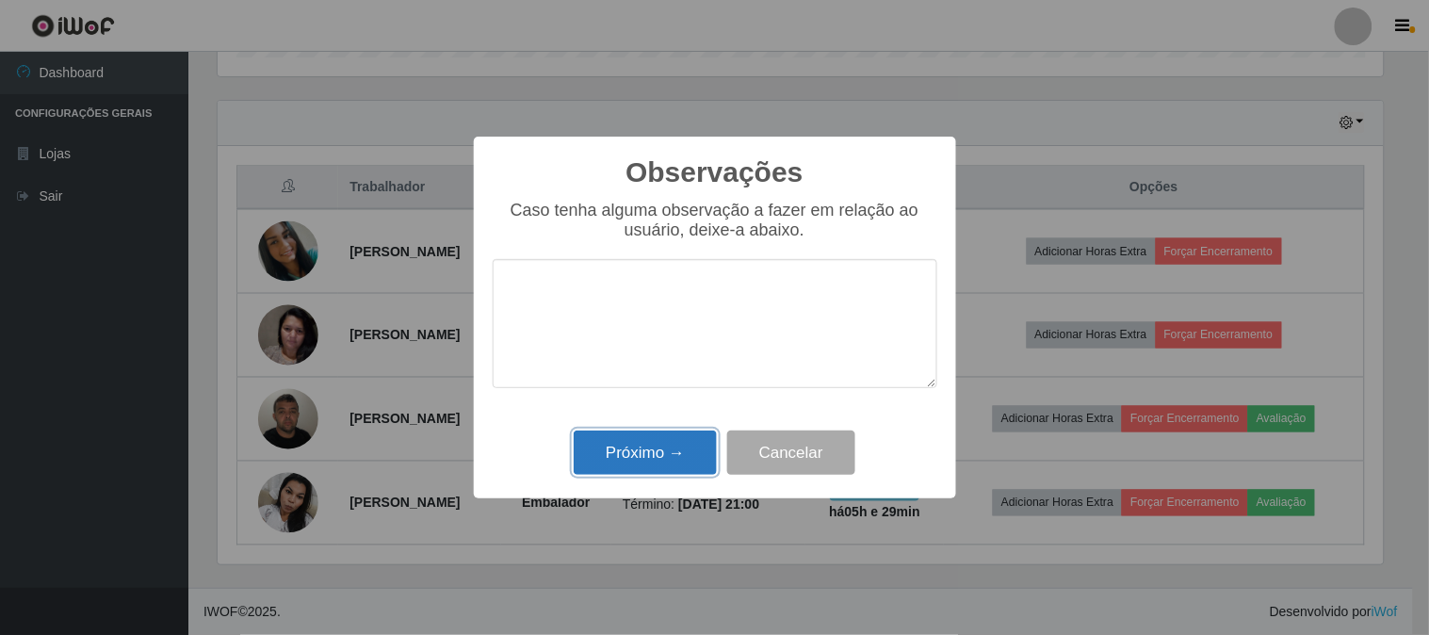
click at [675, 454] on button "Próximo →" at bounding box center [645, 452] width 143 height 44
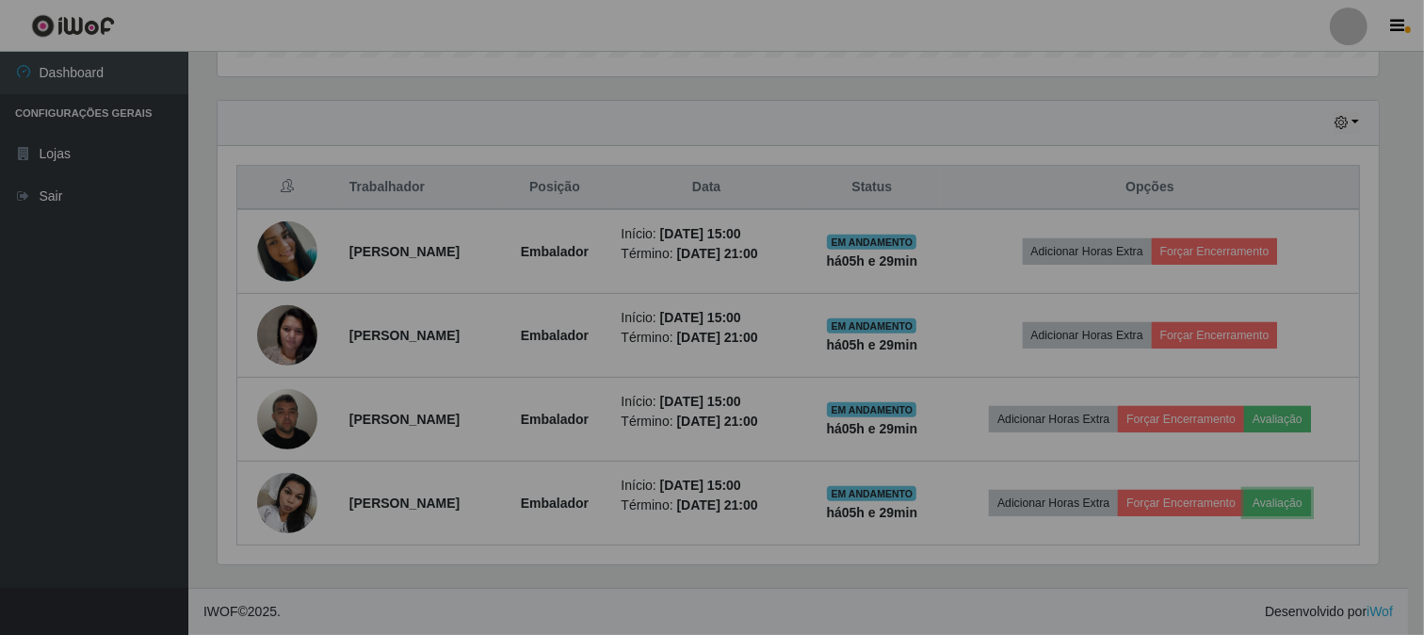
scroll to position [390, 1177]
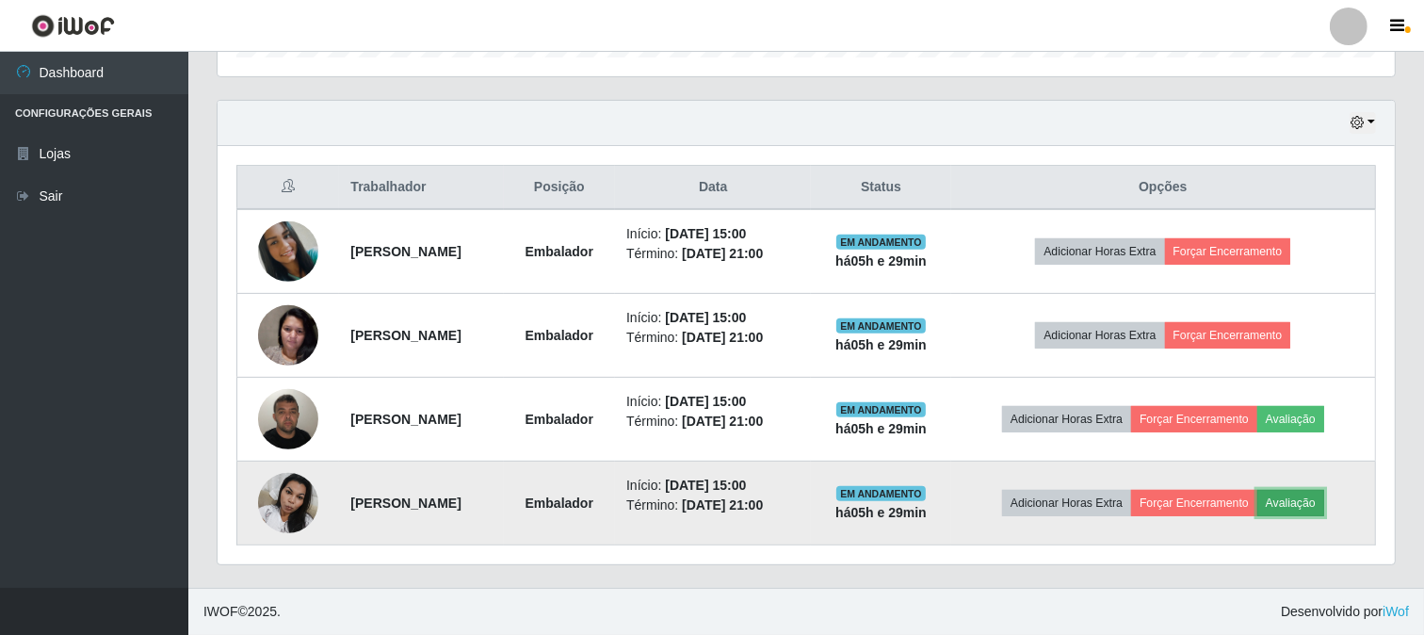
click at [1310, 499] on button "Avaliação" at bounding box center [1290, 503] width 67 height 26
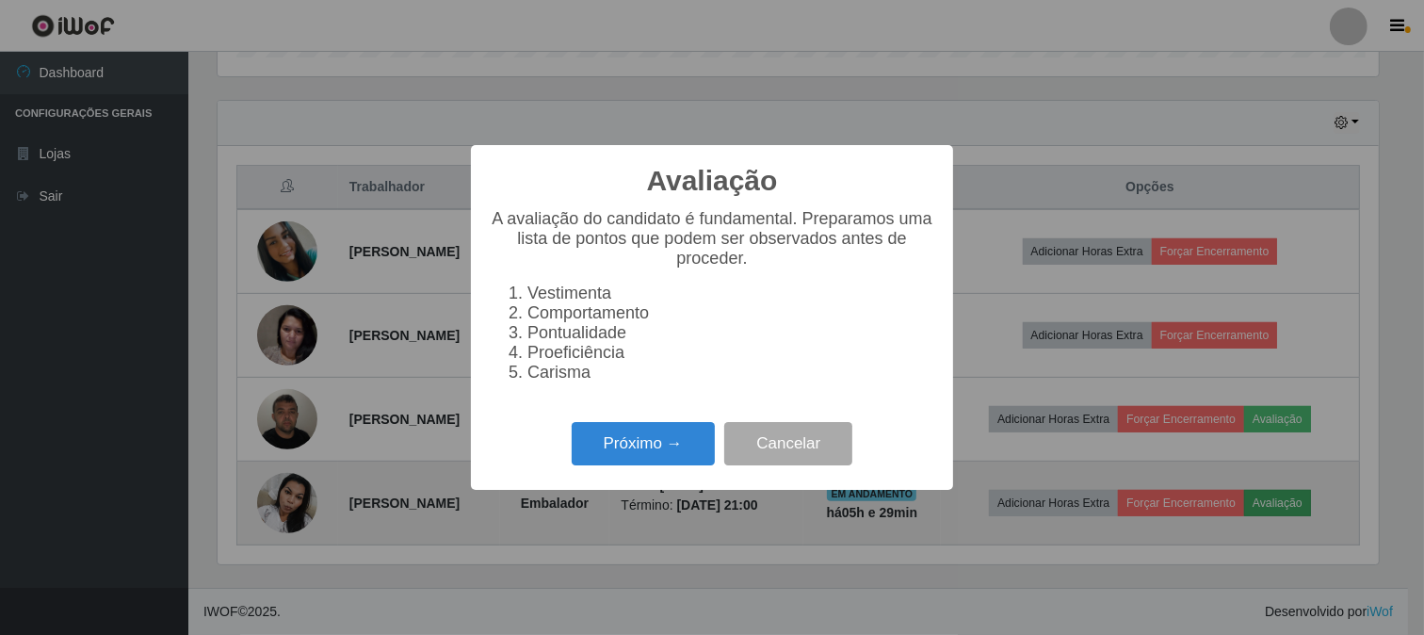
scroll to position [390, 1165]
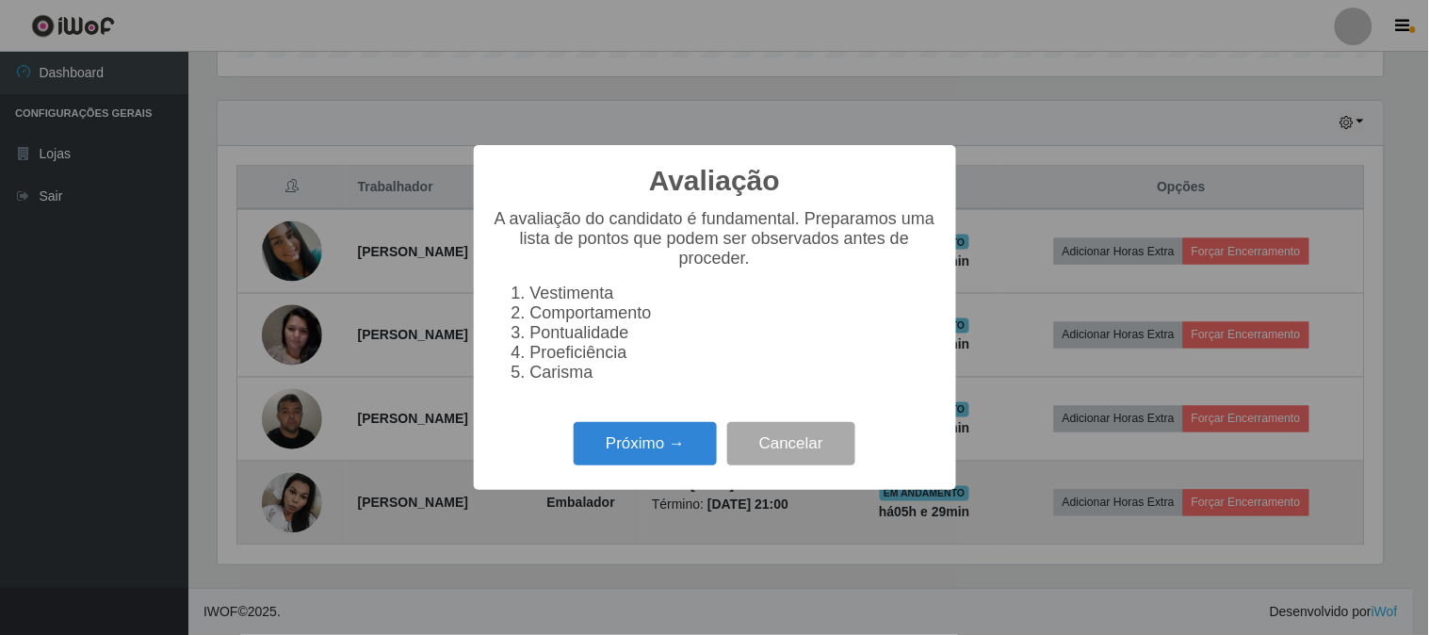
click at [919, 567] on div "Avaliação × A avaliação do candidato é fundamental. Preparamos uma lista de pon…" at bounding box center [714, 317] width 1429 height 635
click at [803, 435] on button "Cancelar" at bounding box center [791, 444] width 128 height 44
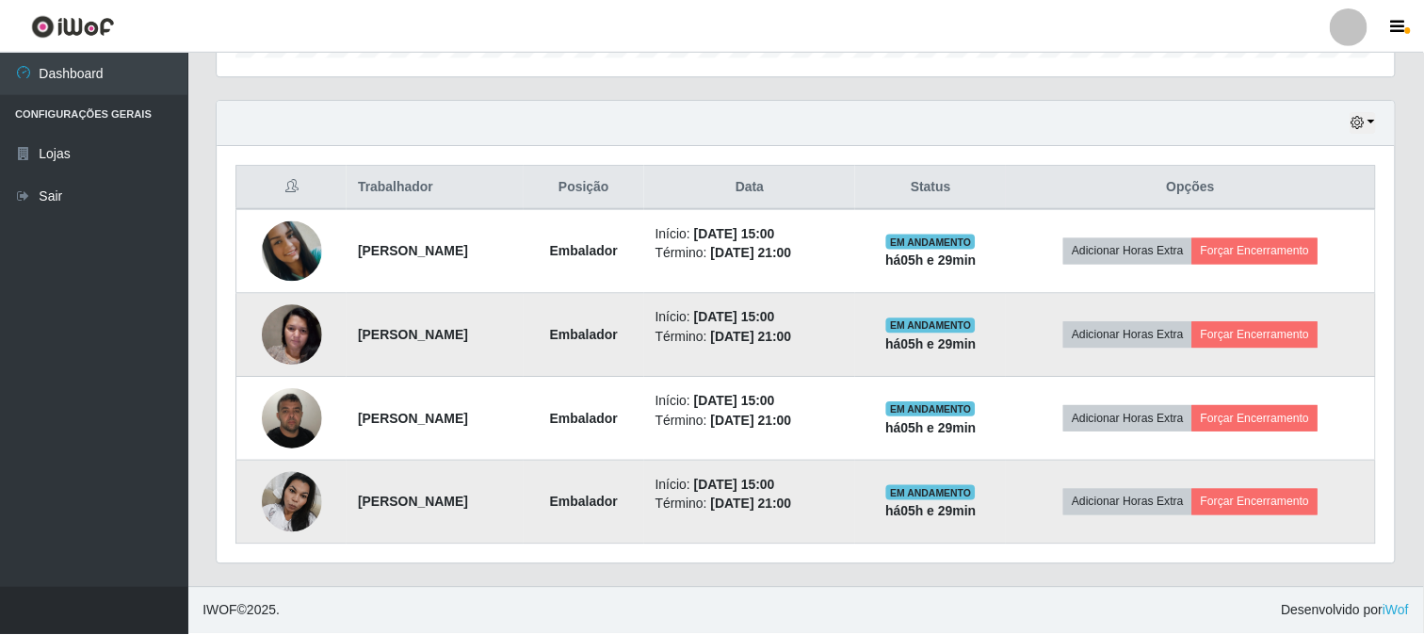
scroll to position [390, 1177]
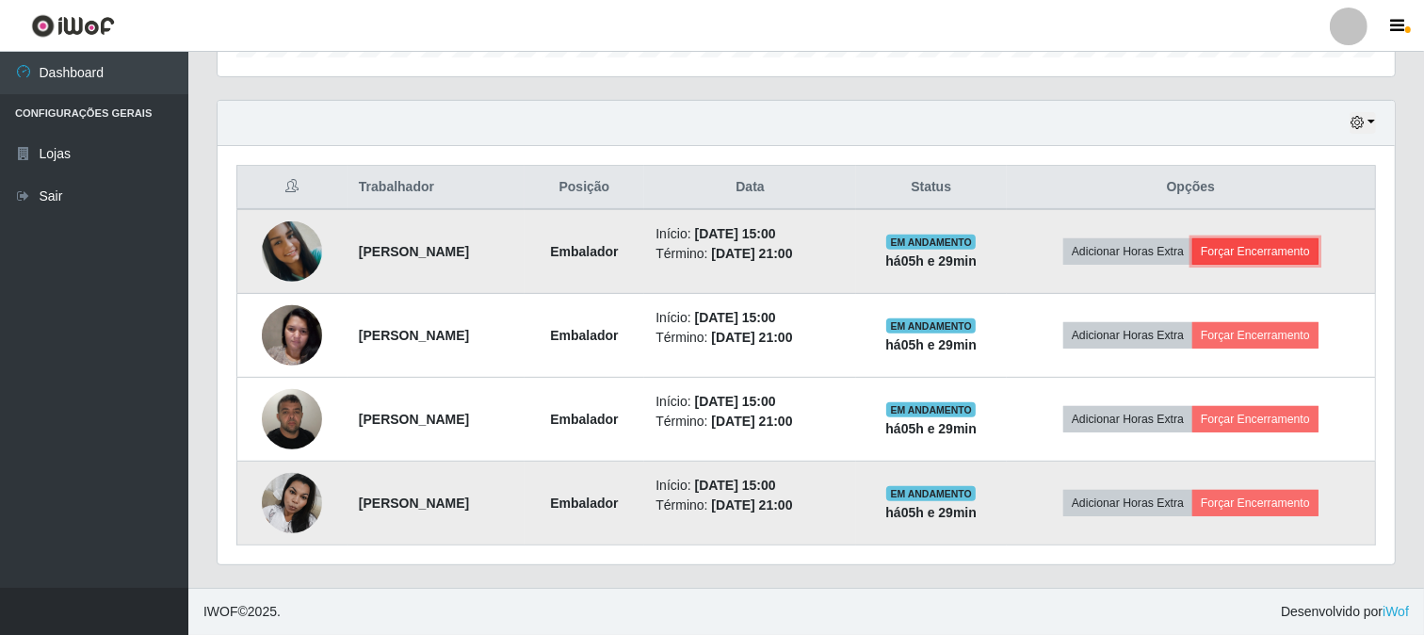
click at [1272, 251] on button "Forçar Encerramento" at bounding box center [1256, 251] width 126 height 26
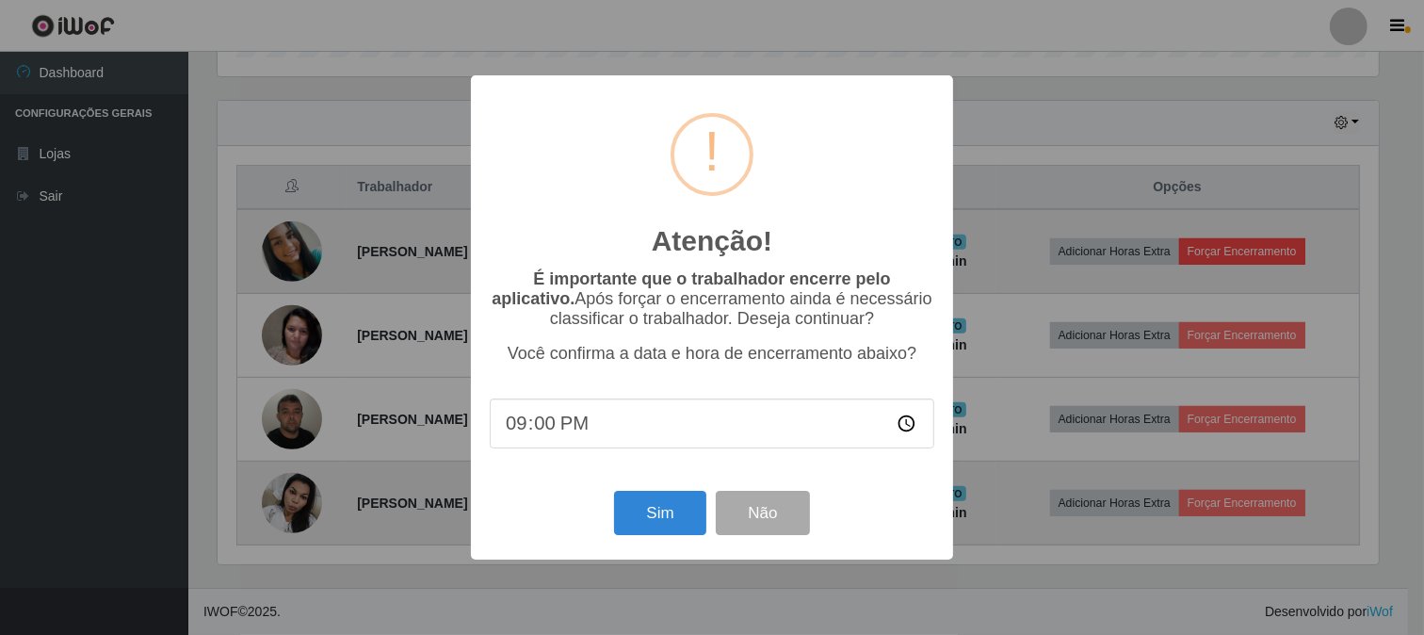
scroll to position [390, 1165]
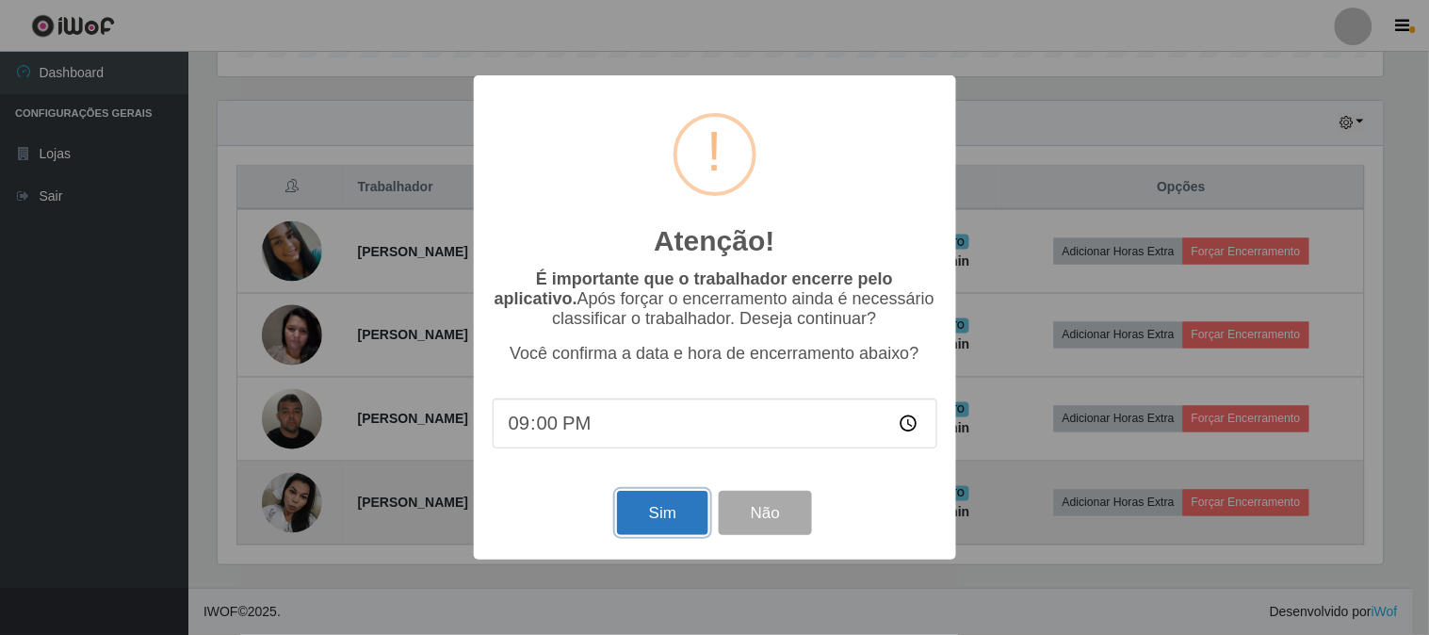
click at [643, 515] on button "Sim" at bounding box center [662, 513] width 91 height 44
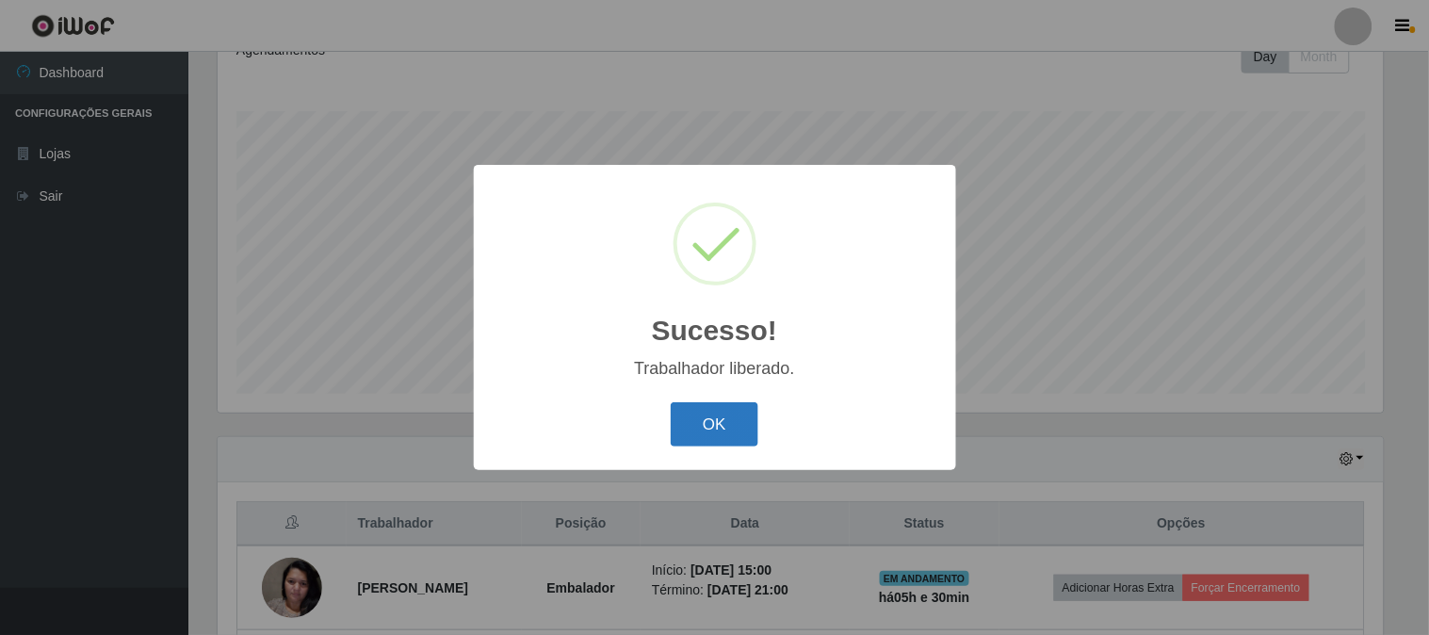
click at [693, 424] on button "OK" at bounding box center [715, 424] width 88 height 44
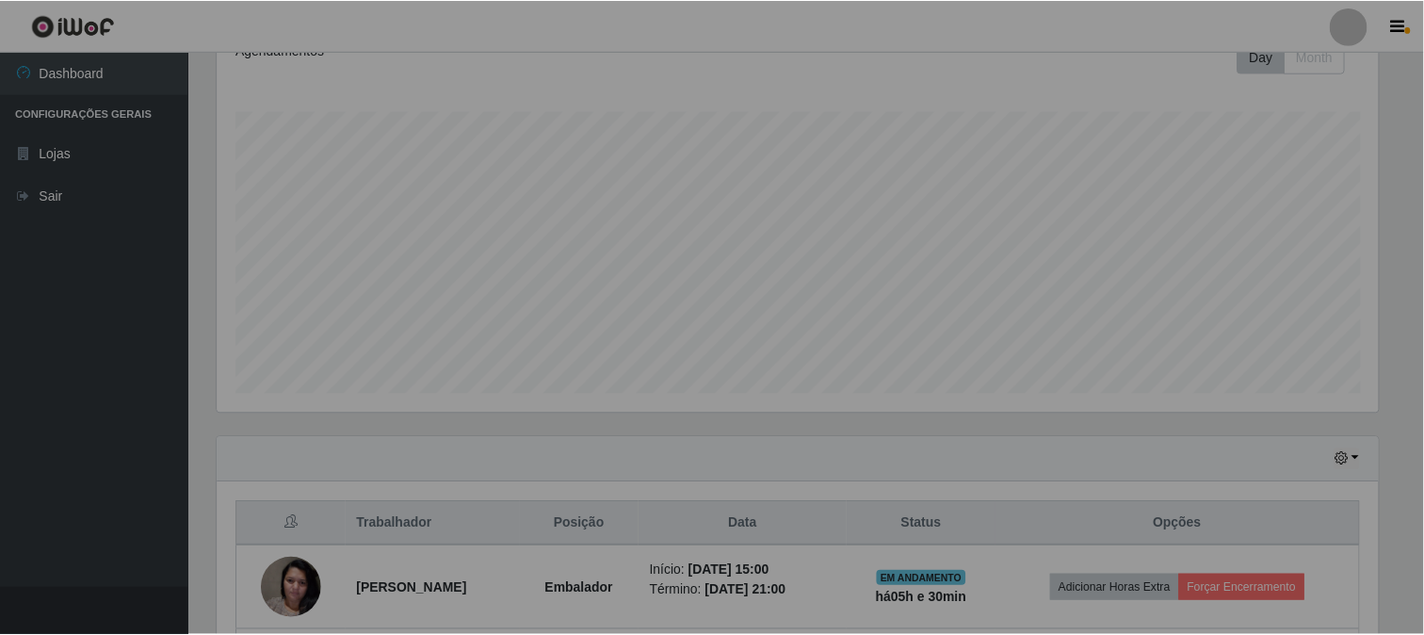
scroll to position [0, 0]
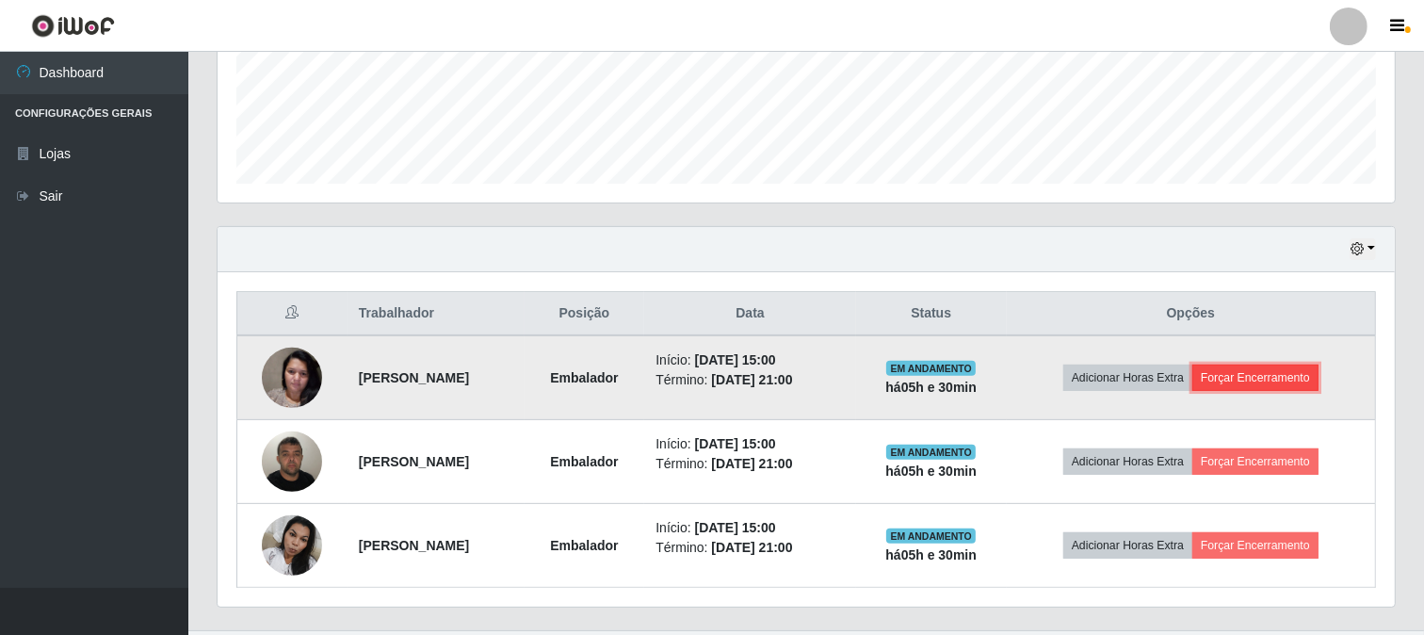
click at [1274, 382] on button "Forçar Encerramento" at bounding box center [1256, 378] width 126 height 26
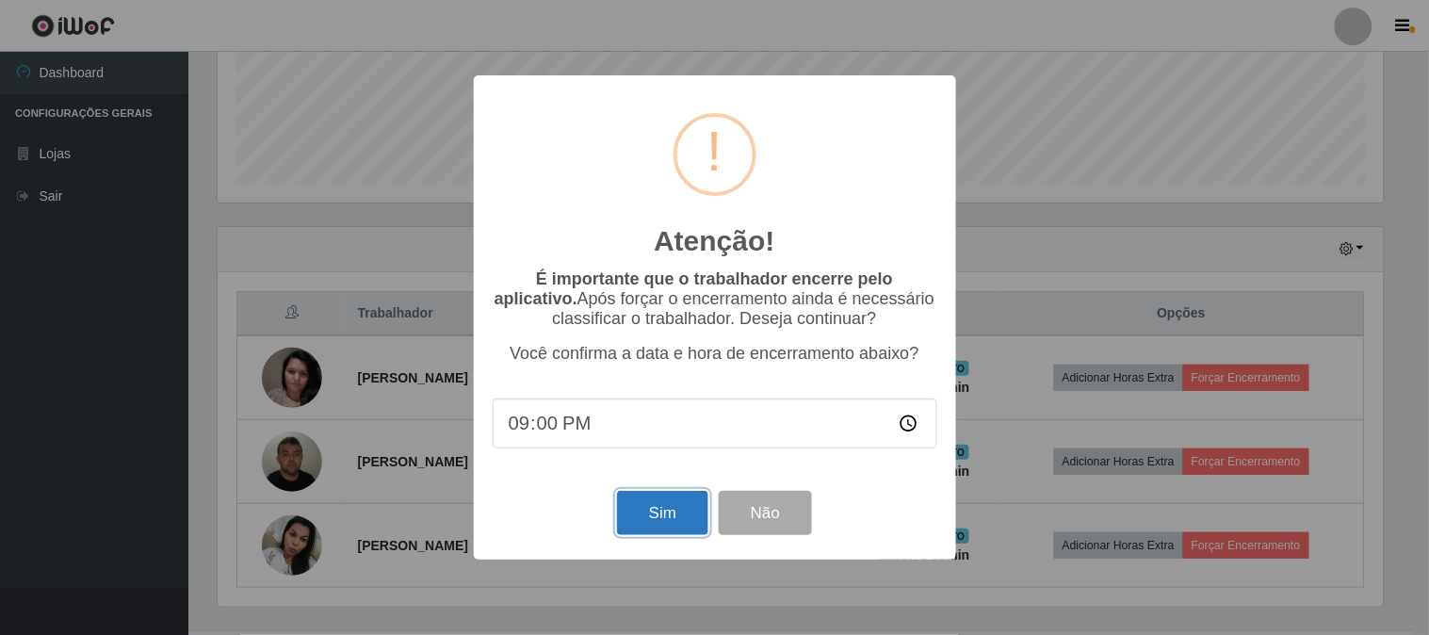
click at [681, 511] on button "Sim" at bounding box center [662, 513] width 91 height 44
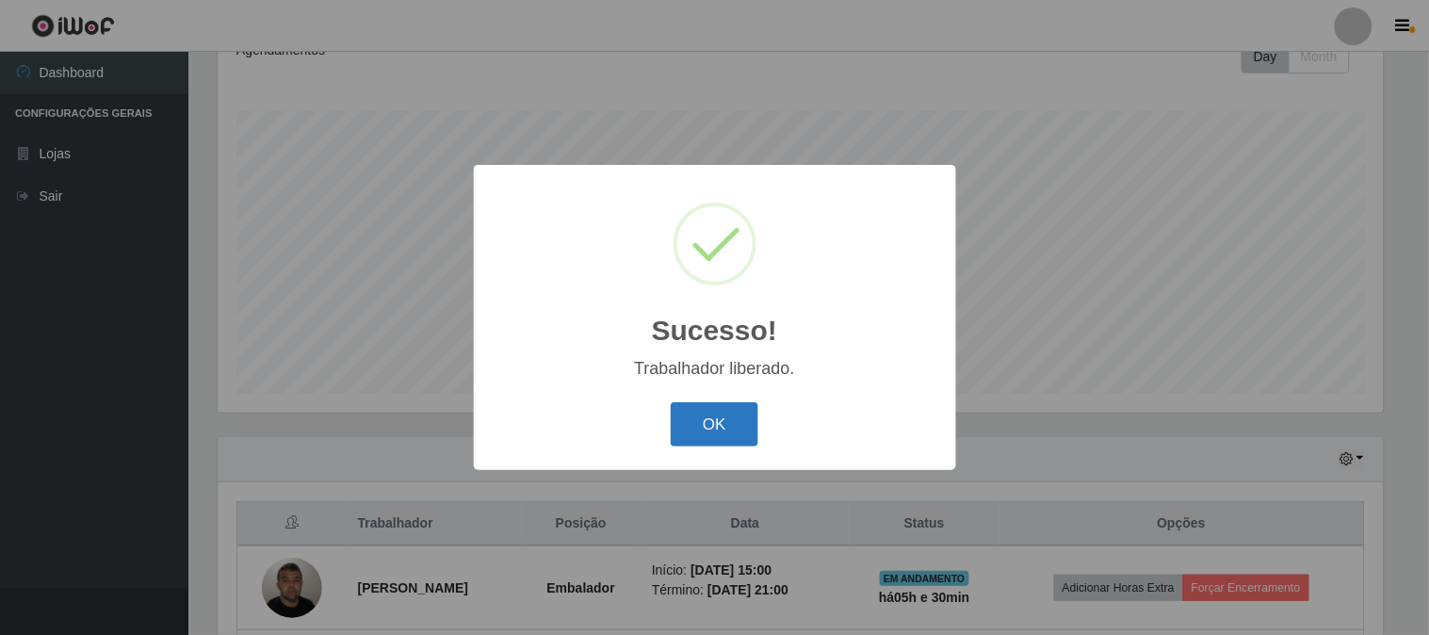
click at [716, 430] on button "OK" at bounding box center [715, 424] width 88 height 44
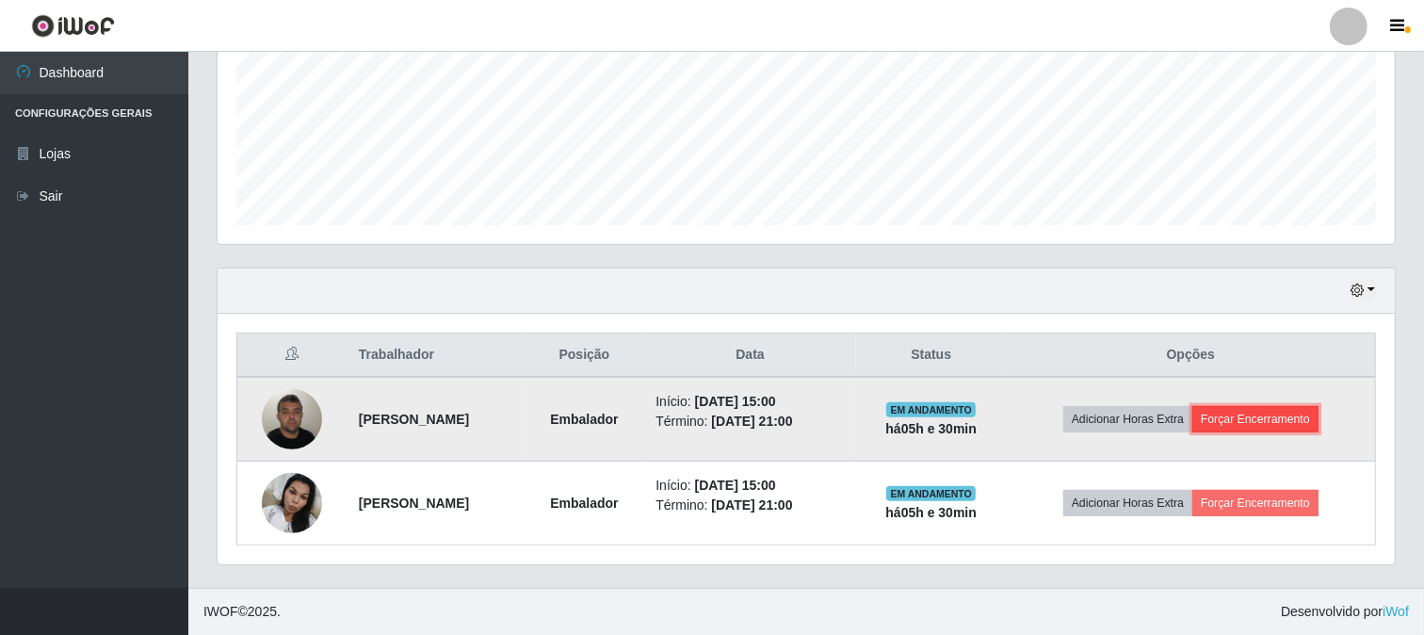
click at [1297, 417] on button "Forçar Encerramento" at bounding box center [1256, 419] width 126 height 26
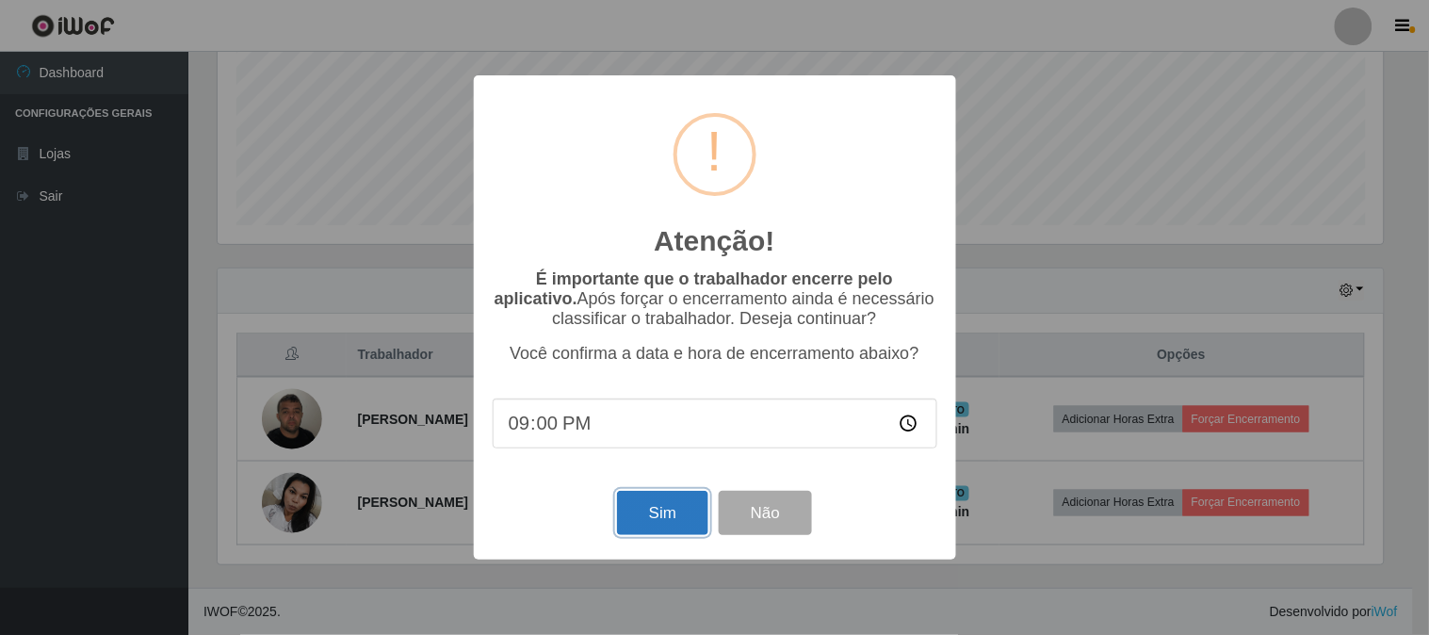
click at [656, 505] on button "Sim" at bounding box center [662, 513] width 91 height 44
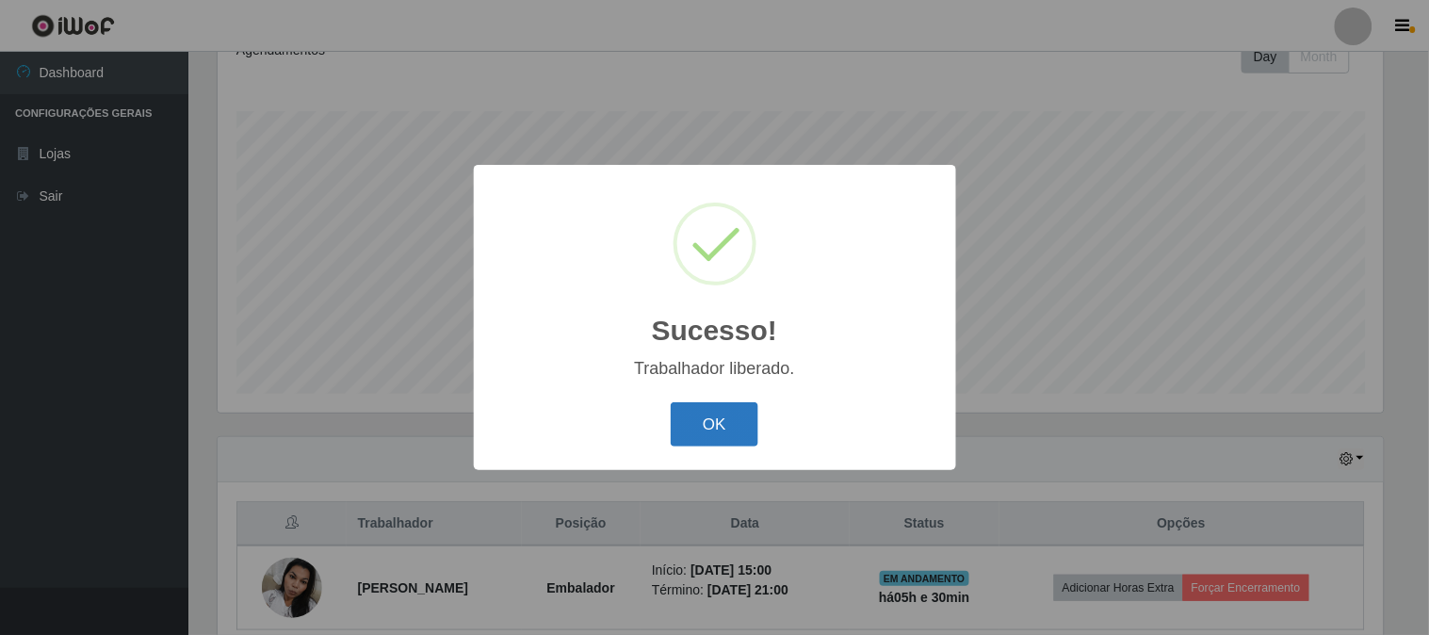
click at [714, 439] on button "OK" at bounding box center [715, 424] width 88 height 44
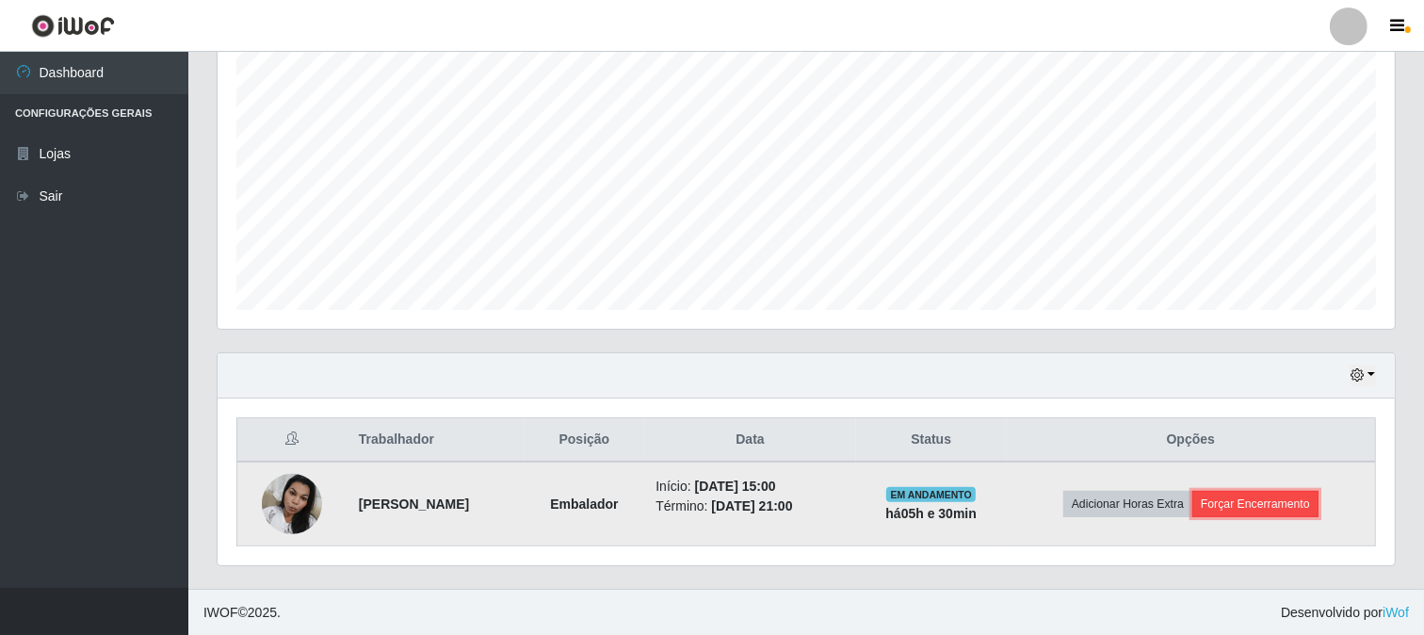
click at [1249, 506] on button "Forçar Encerramento" at bounding box center [1256, 504] width 126 height 26
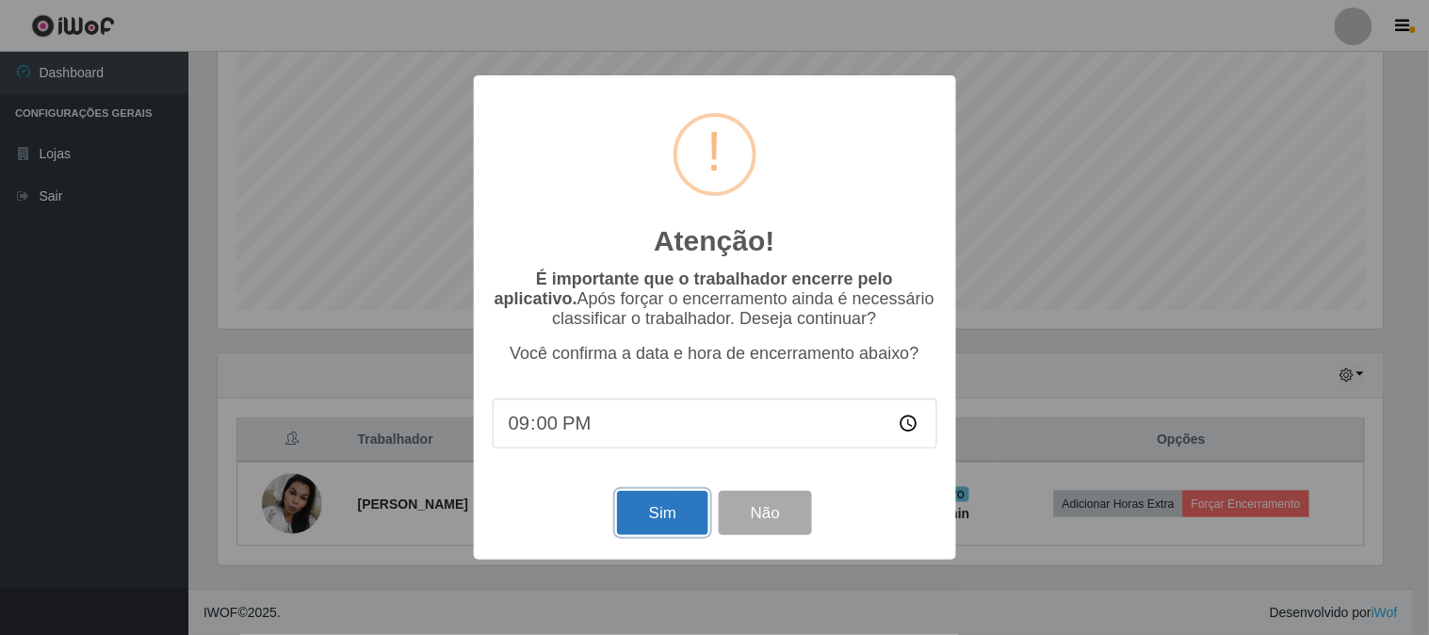
click at [690, 510] on button "Sim" at bounding box center [662, 513] width 91 height 44
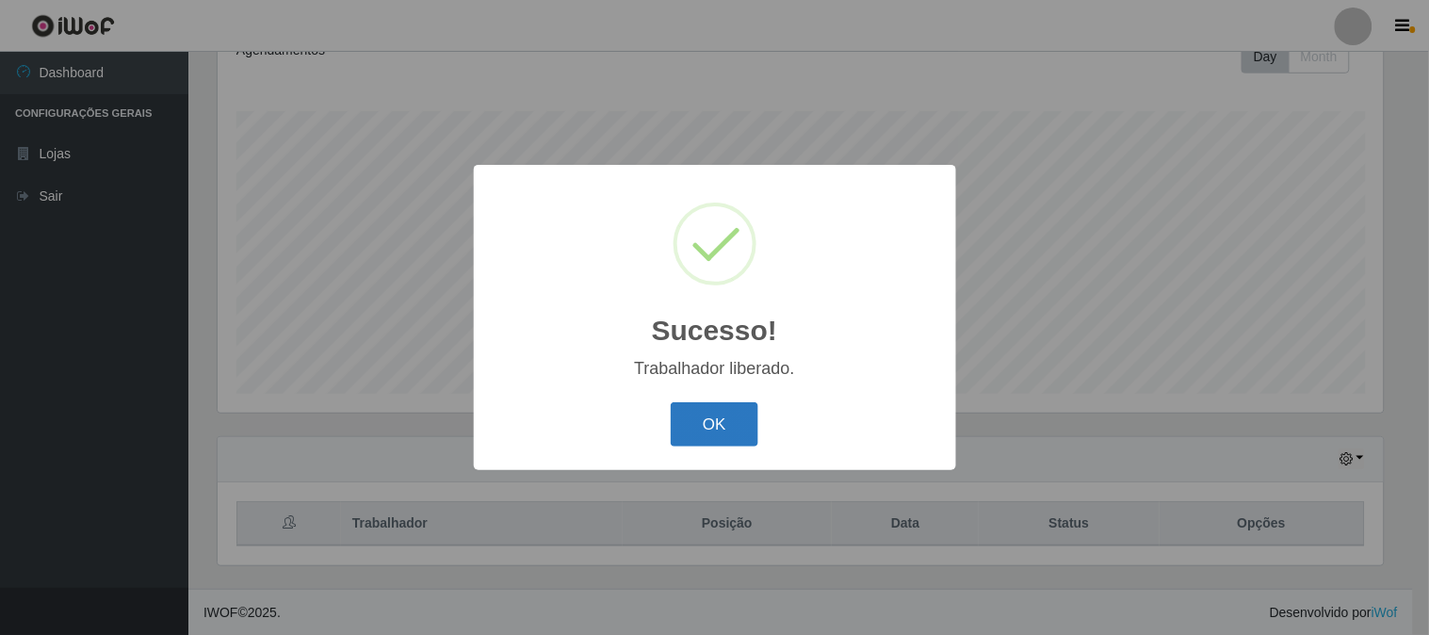
click at [709, 429] on button "OK" at bounding box center [715, 424] width 88 height 44
